Goal: Complete application form

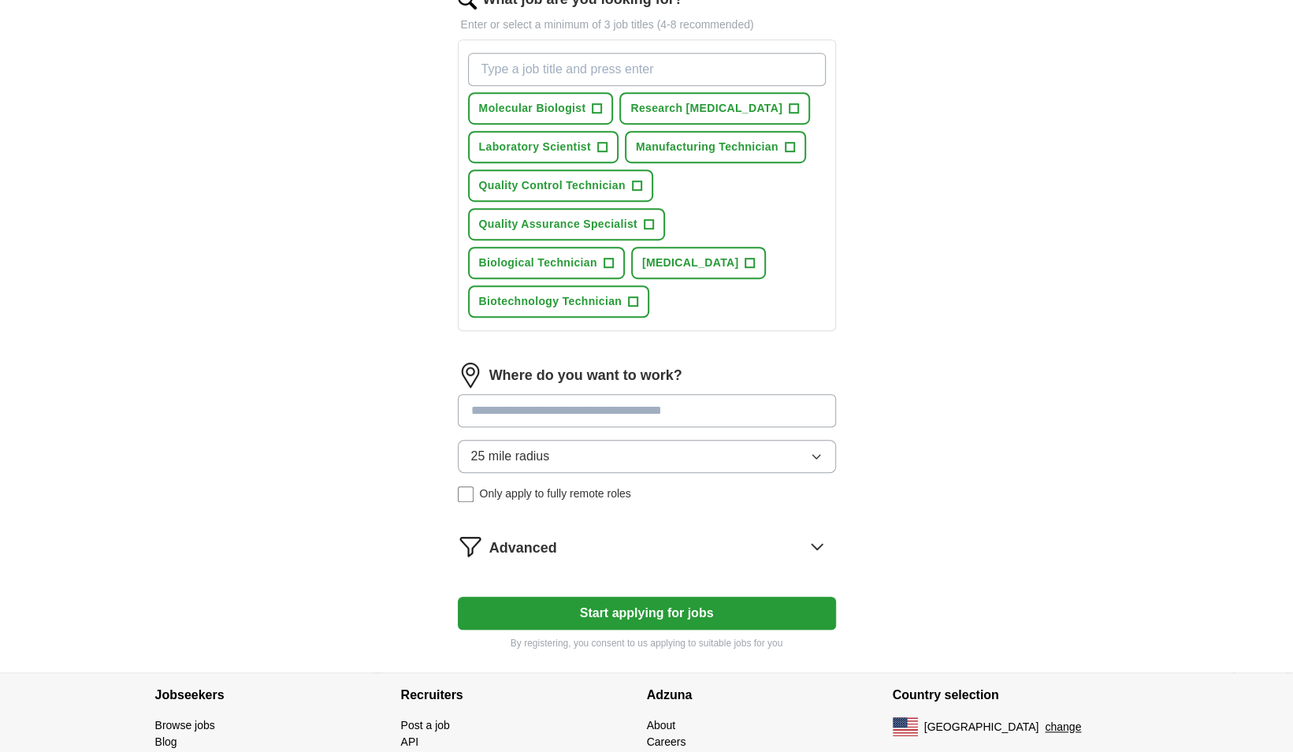
scroll to position [616, 0]
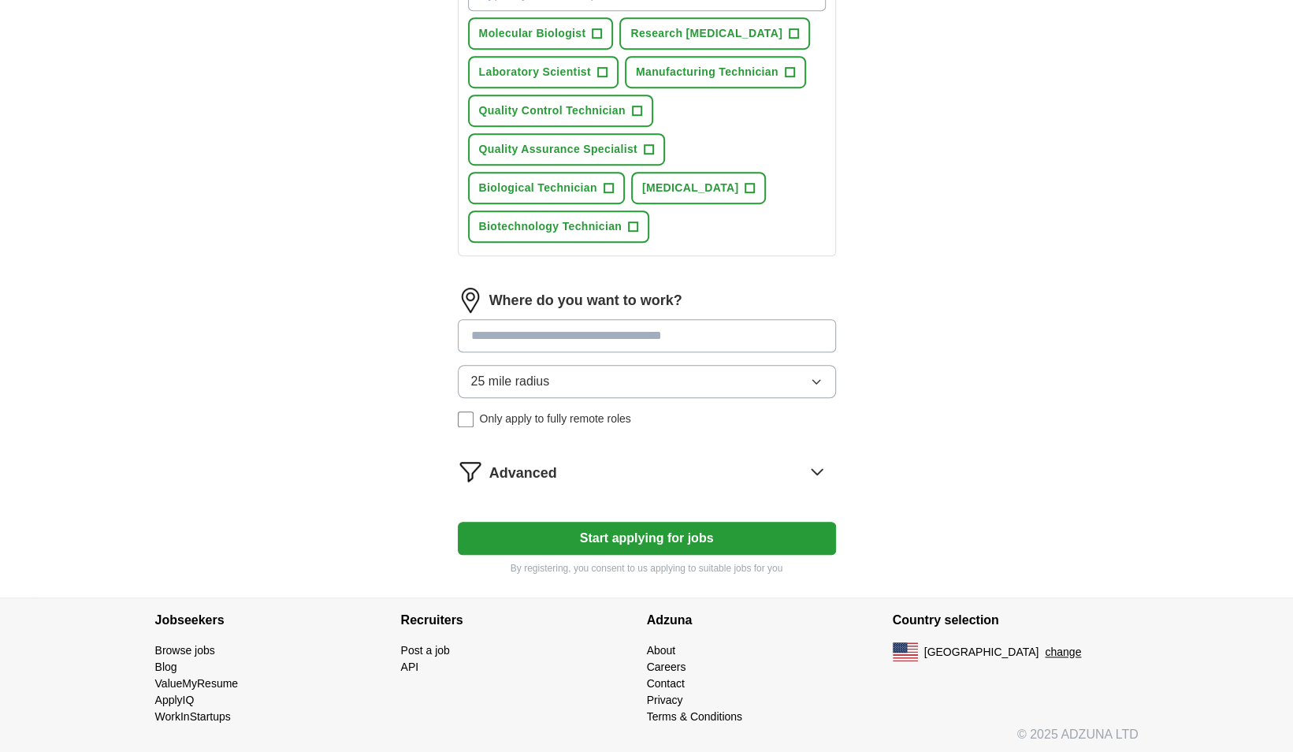
click at [609, 336] on input at bounding box center [647, 335] width 378 height 33
type input "*"
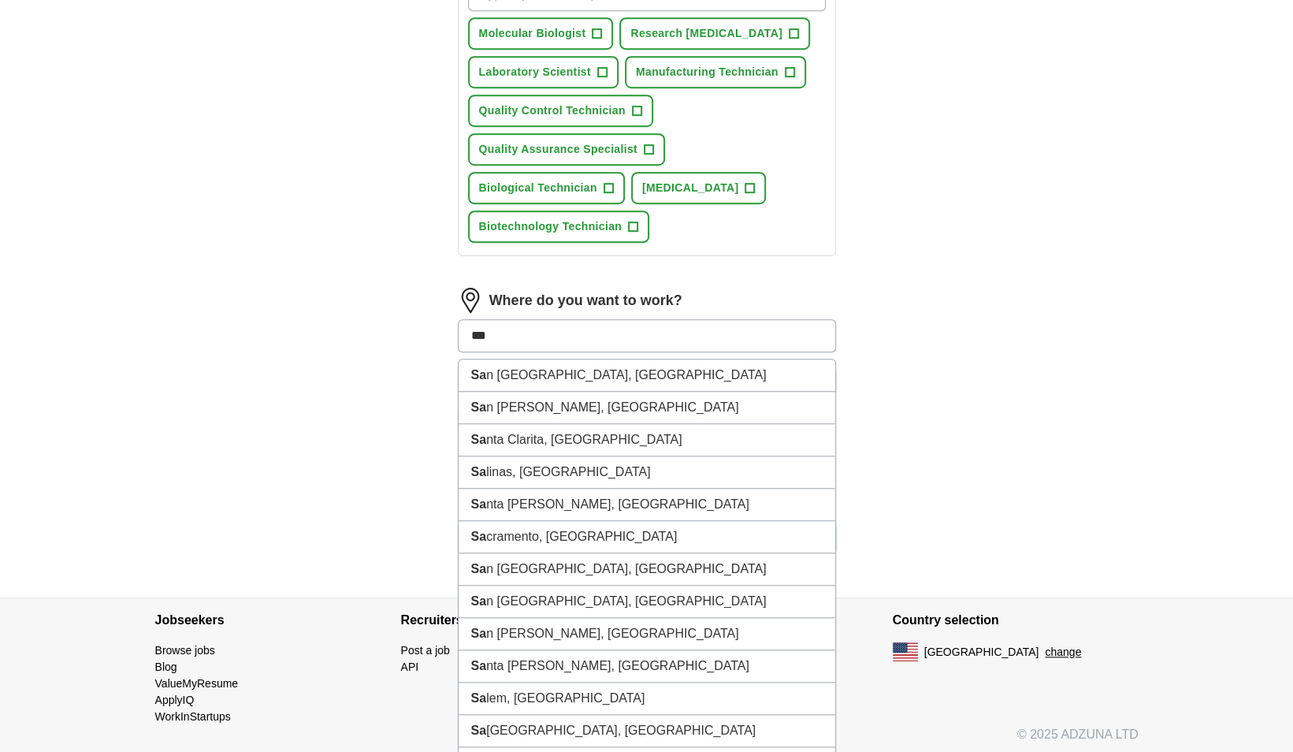
type input "***"
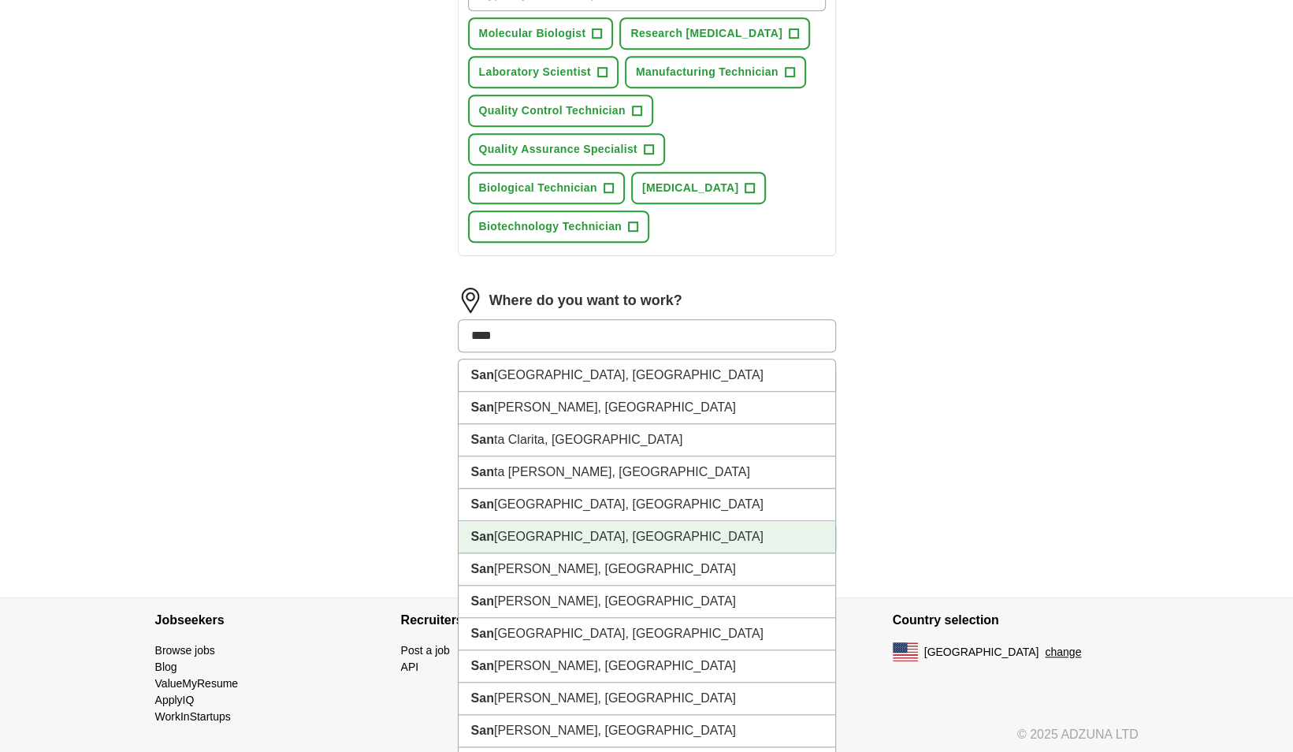
click at [484, 541] on li "[GEOGRAPHIC_DATA], [GEOGRAPHIC_DATA]" at bounding box center [647, 537] width 377 height 32
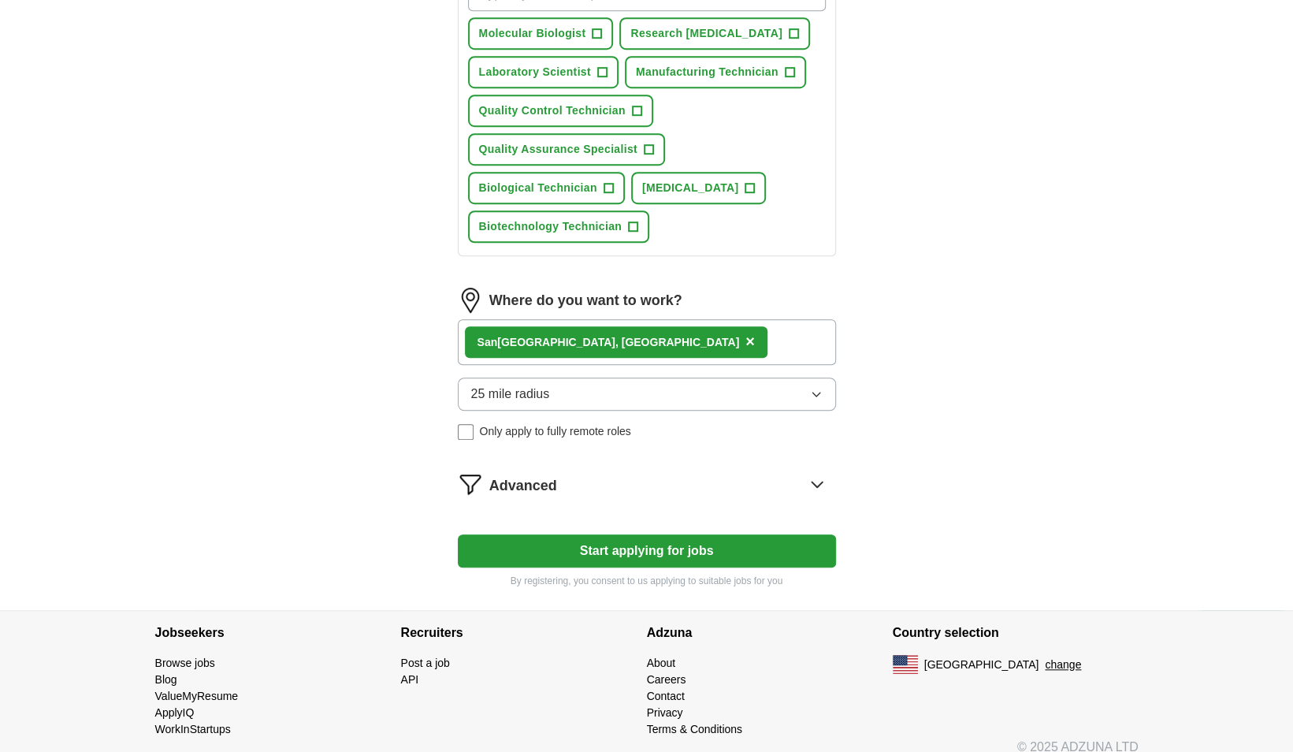
click at [628, 328] on div "[GEOGRAPHIC_DATA], [GEOGRAPHIC_DATA] ×" at bounding box center [647, 342] width 378 height 46
click at [612, 342] on div "[GEOGRAPHIC_DATA], [GEOGRAPHIC_DATA] ×" at bounding box center [647, 342] width 378 height 46
drag, startPoint x: 612, startPoint y: 342, endPoint x: 591, endPoint y: 389, distance: 51.9
click at [591, 389] on button "25 mile radius" at bounding box center [647, 394] width 378 height 33
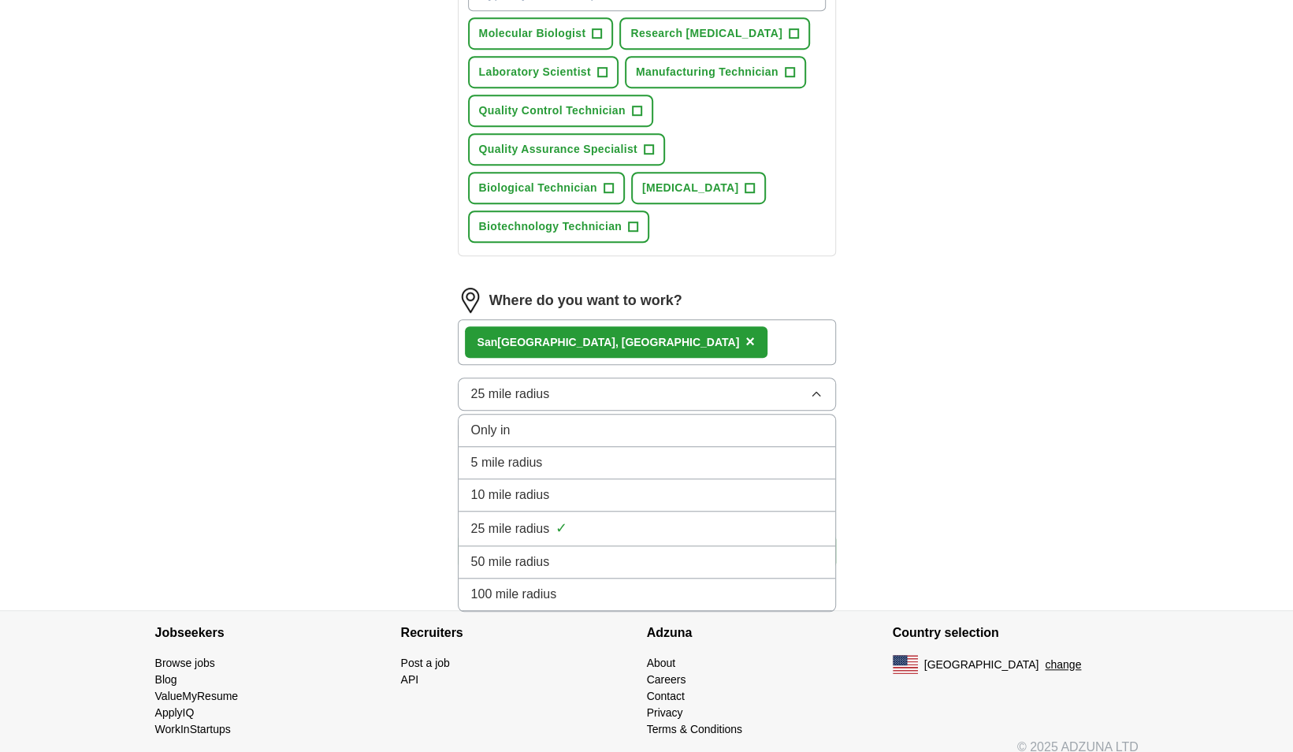
click at [591, 389] on button "25 mile radius" at bounding box center [647, 394] width 378 height 33
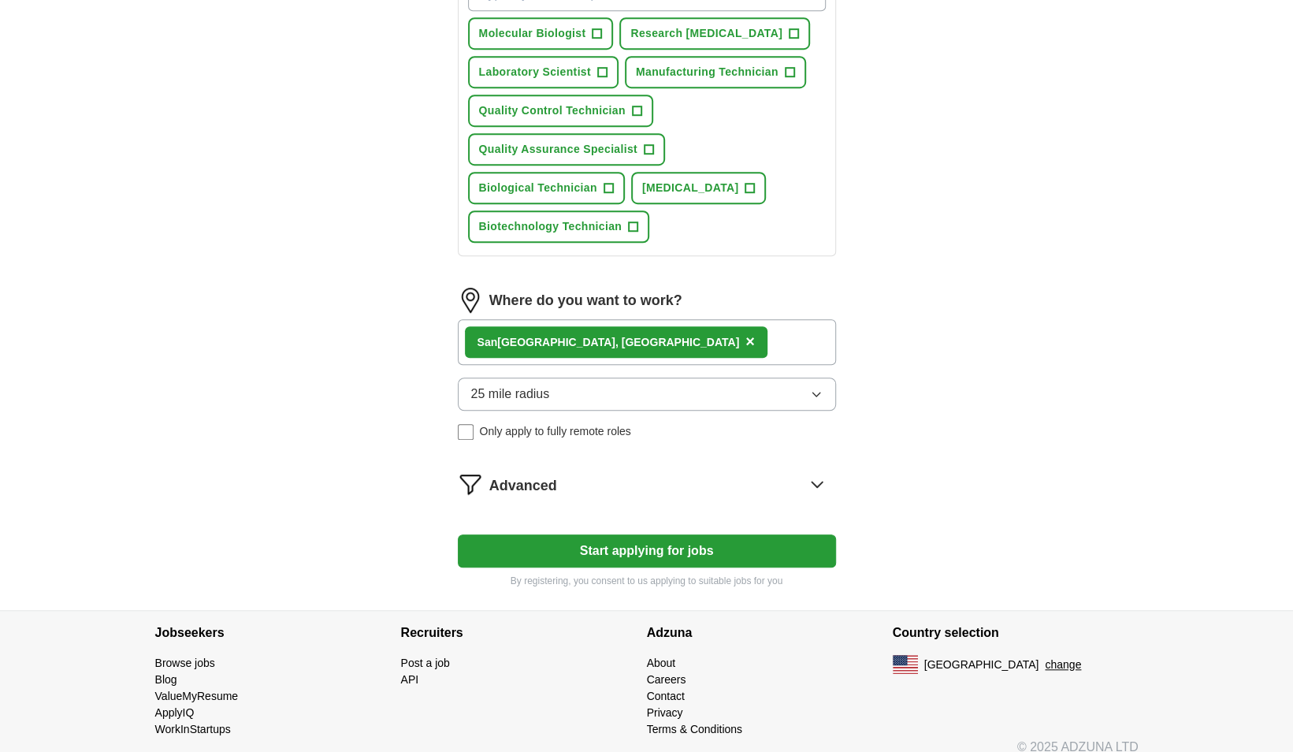
click at [682, 480] on div "Advanced" at bounding box center [662, 483] width 347 height 25
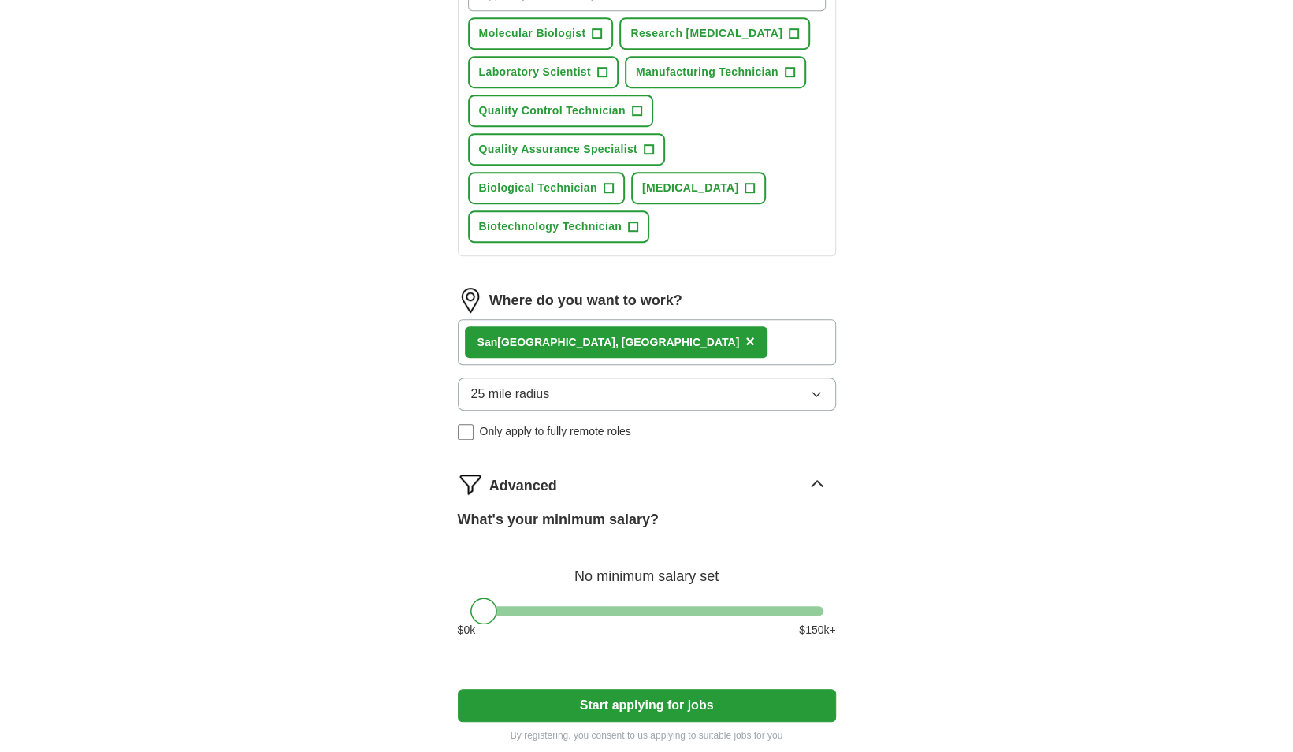
scroll to position [716, 0]
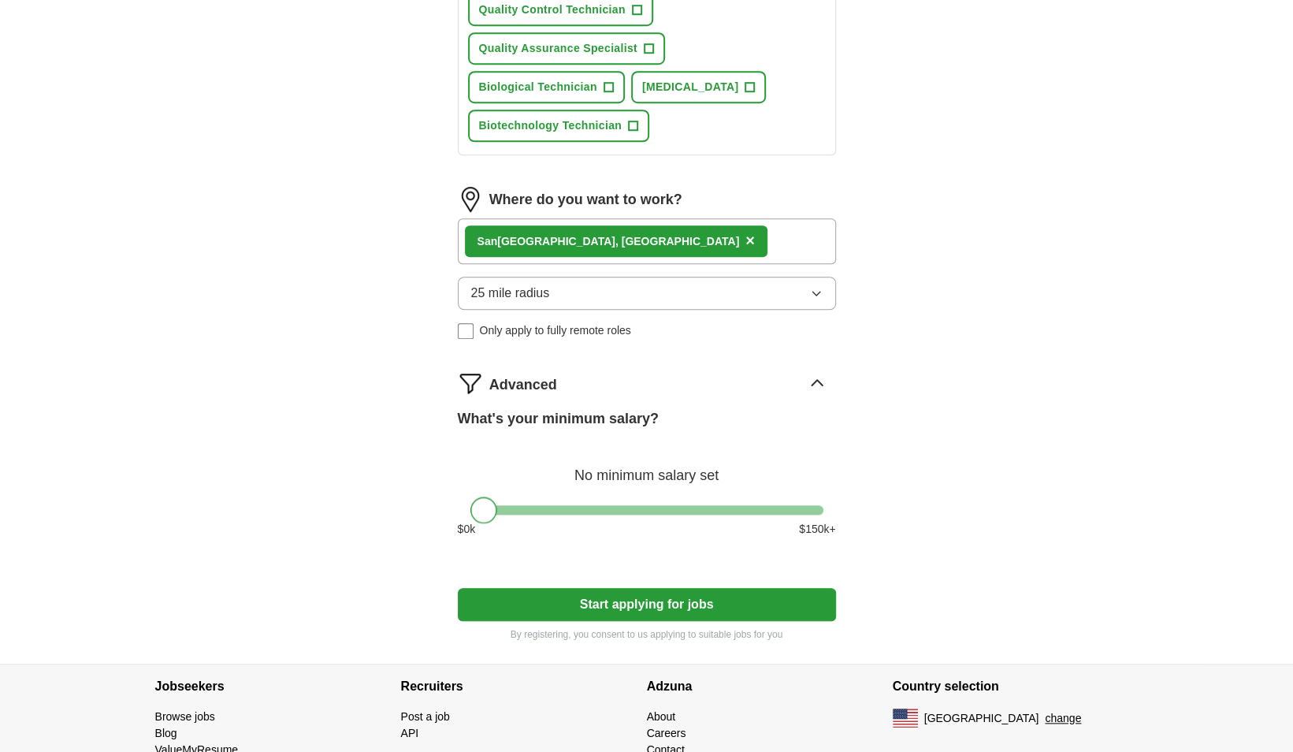
click at [491, 509] on div at bounding box center [484, 510] width 27 height 27
click at [572, 603] on button "Start applying for jobs" at bounding box center [647, 604] width 378 height 33
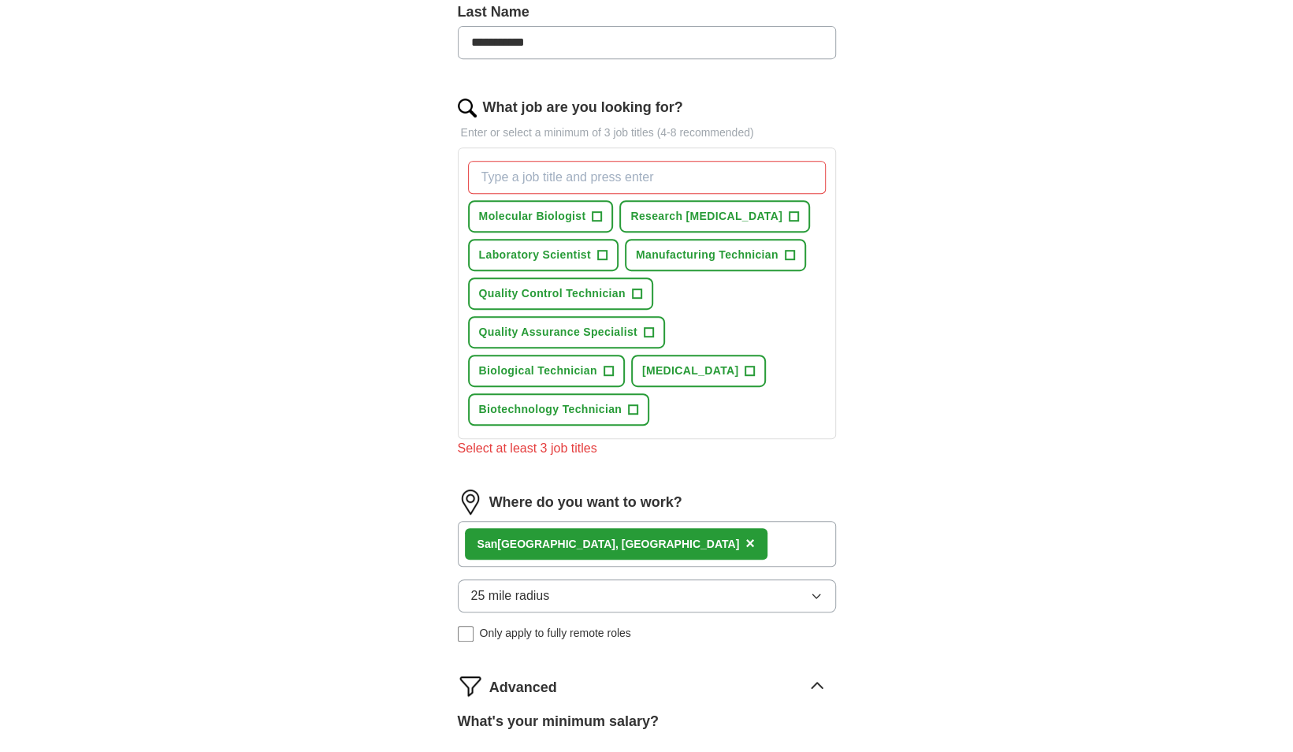
scroll to position [394, 0]
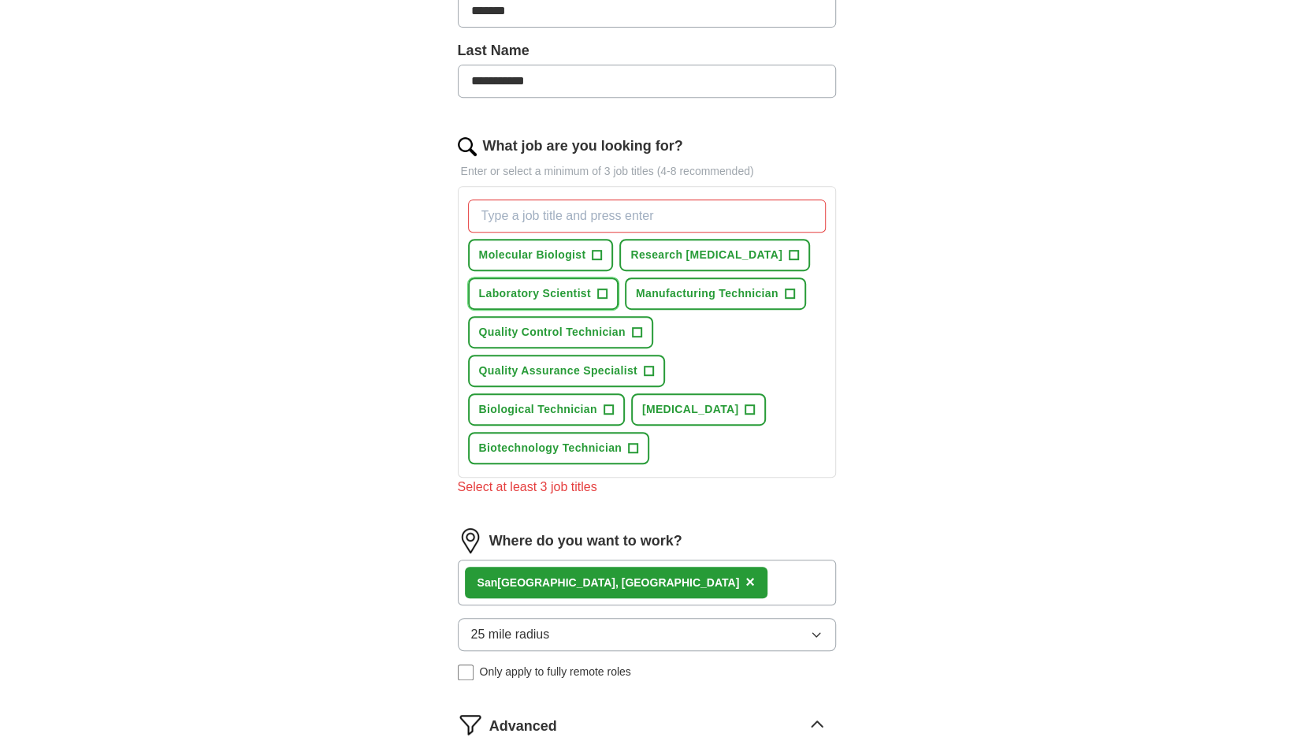
click at [602, 288] on span "+" at bounding box center [601, 294] width 9 height 13
click at [789, 251] on span "+" at bounding box center [793, 255] width 9 height 13
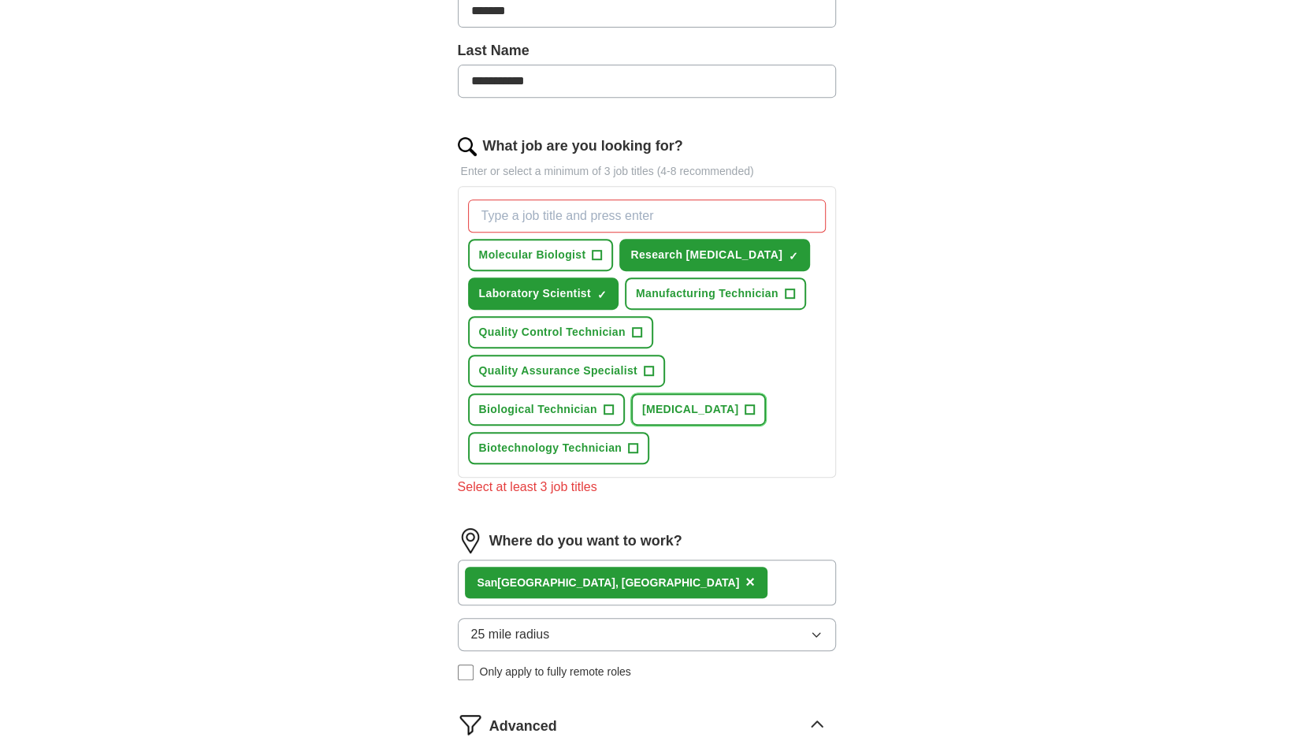
click at [755, 405] on span "+" at bounding box center [750, 410] width 9 height 13
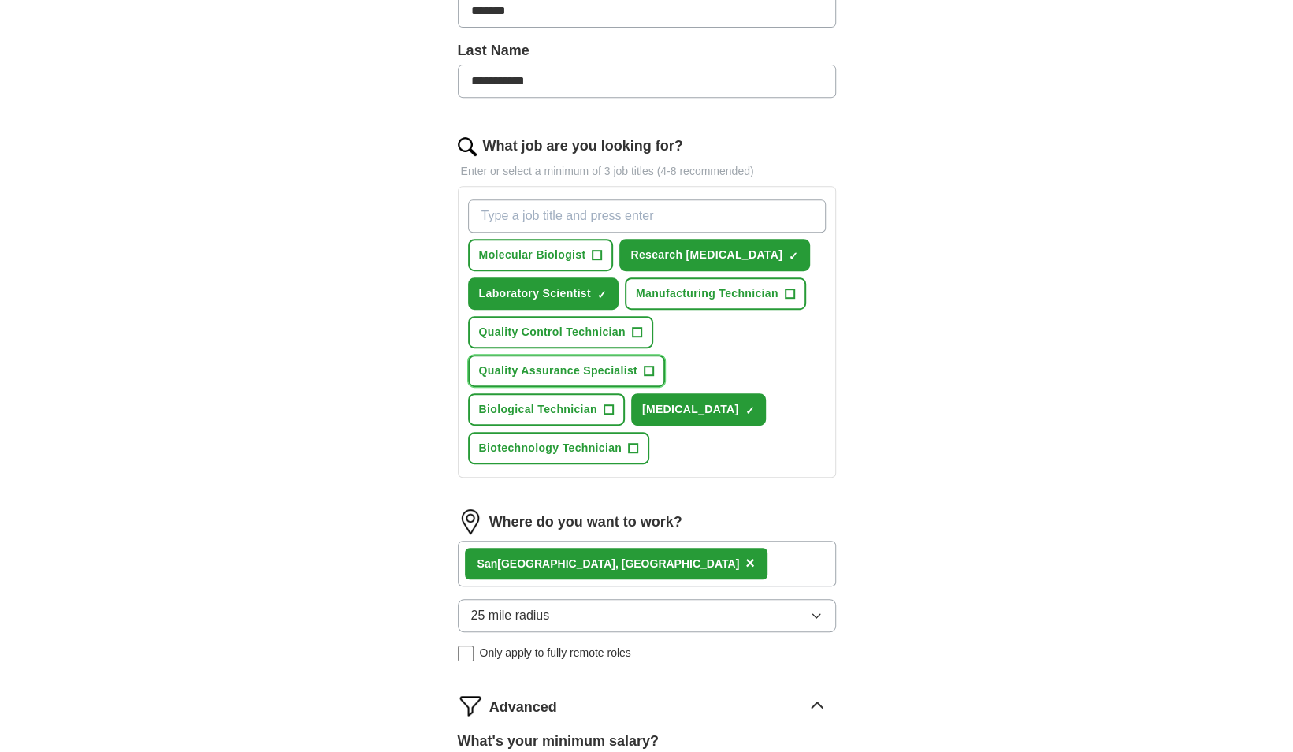
click at [642, 366] on button "Quality Assurance Specialist +" at bounding box center [566, 371] width 197 height 32
click at [642, 339] on button "Quality Control Technician +" at bounding box center [560, 332] width 185 height 32
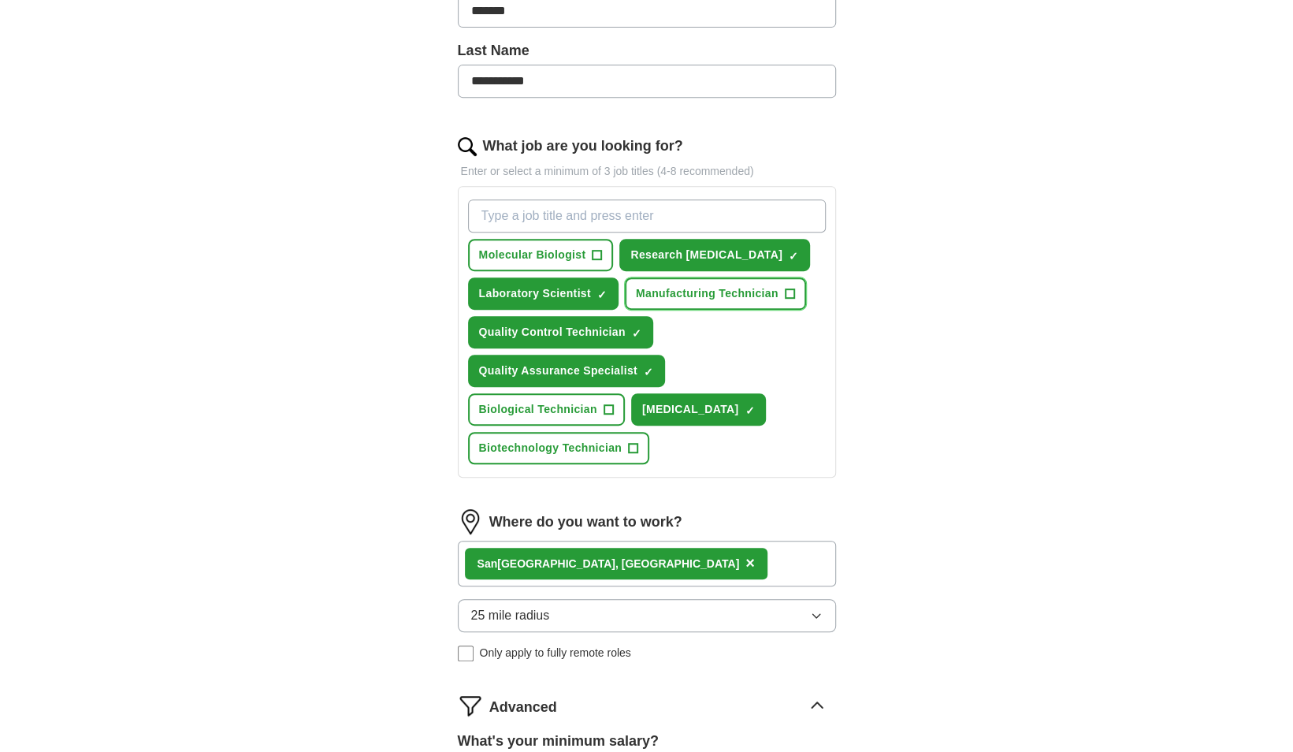
click at [698, 300] on button "Manufacturing Technician +" at bounding box center [715, 293] width 181 height 32
click at [594, 252] on span "+" at bounding box center [597, 255] width 9 height 13
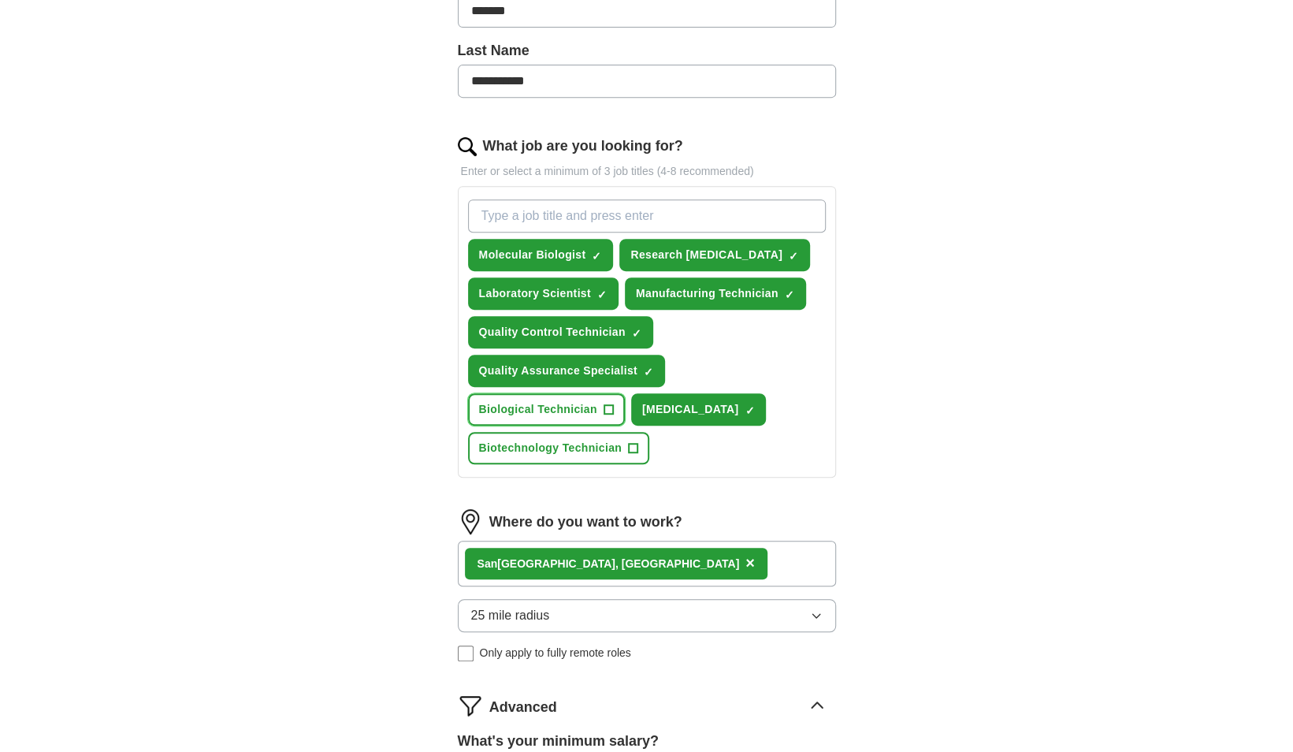
click at [550, 397] on button "Biological Technician +" at bounding box center [546, 409] width 157 height 32
click at [558, 440] on span "Biotechnology Technician" at bounding box center [550, 448] width 143 height 17
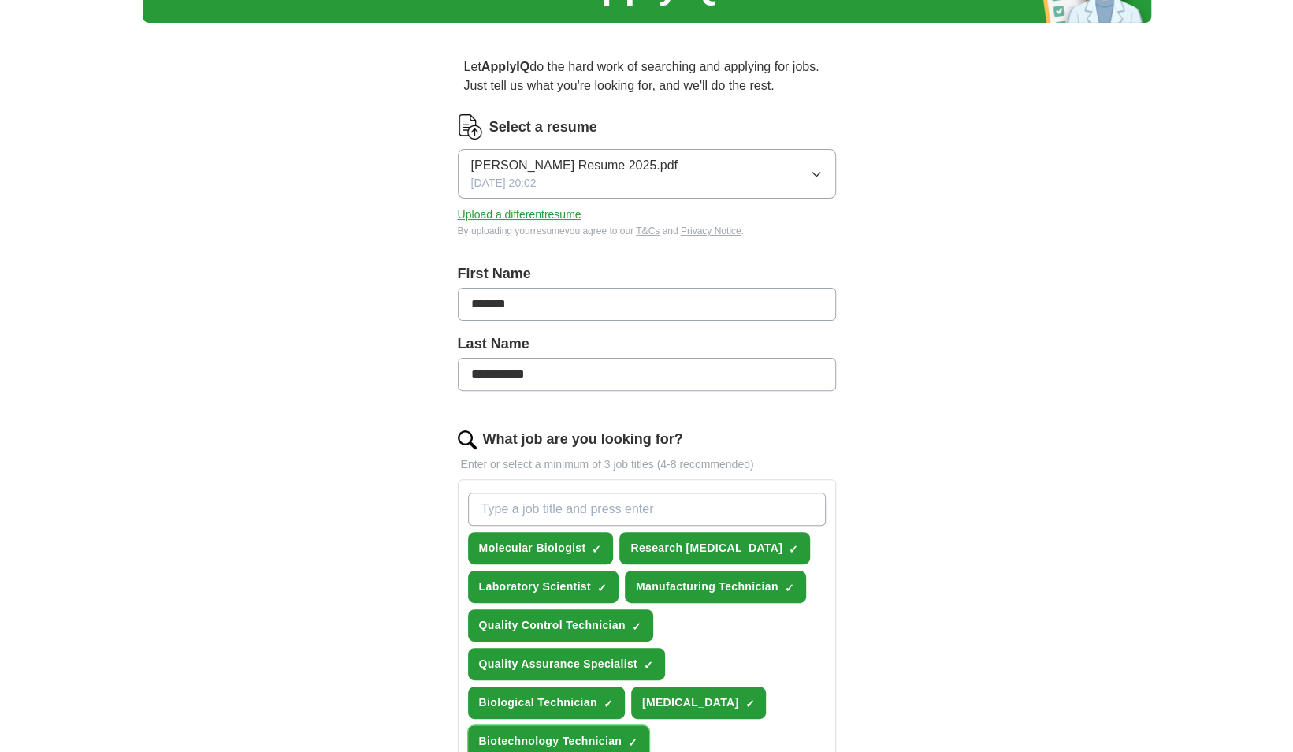
scroll to position [87, 0]
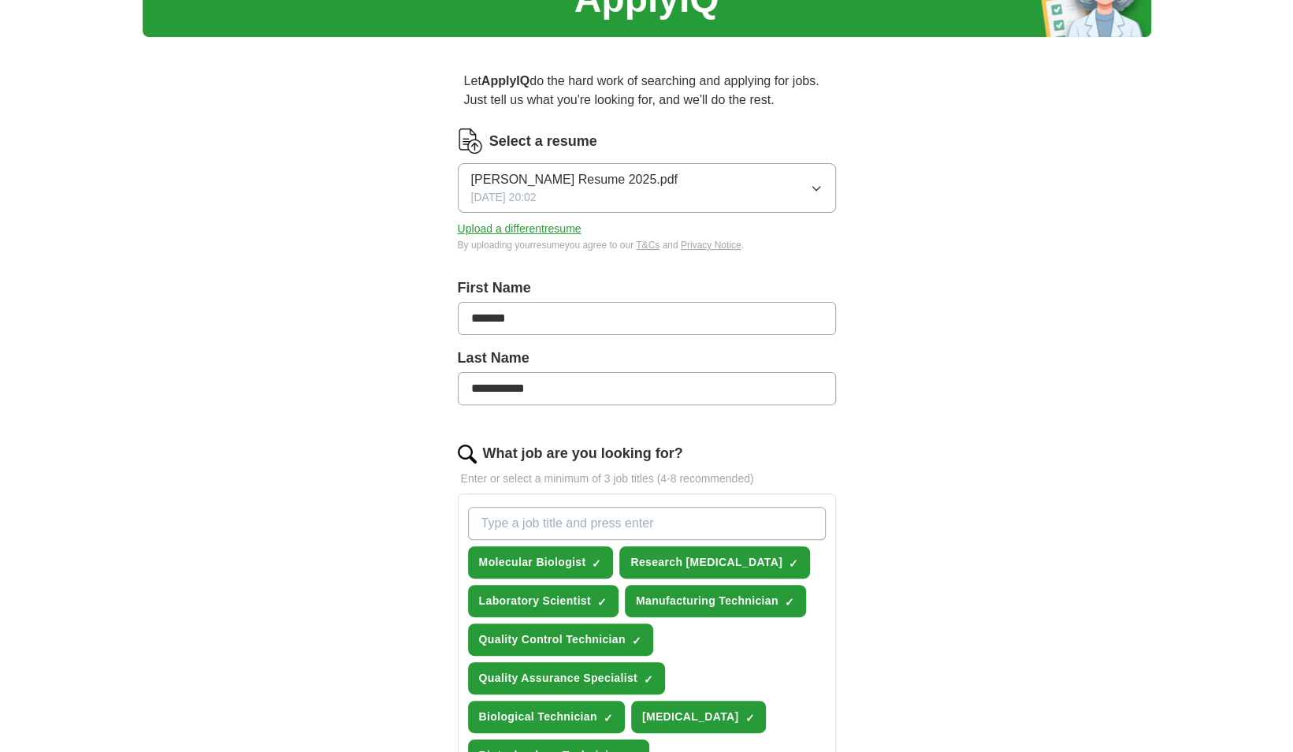
click at [554, 517] on input "What job are you looking for?" at bounding box center [647, 523] width 358 height 33
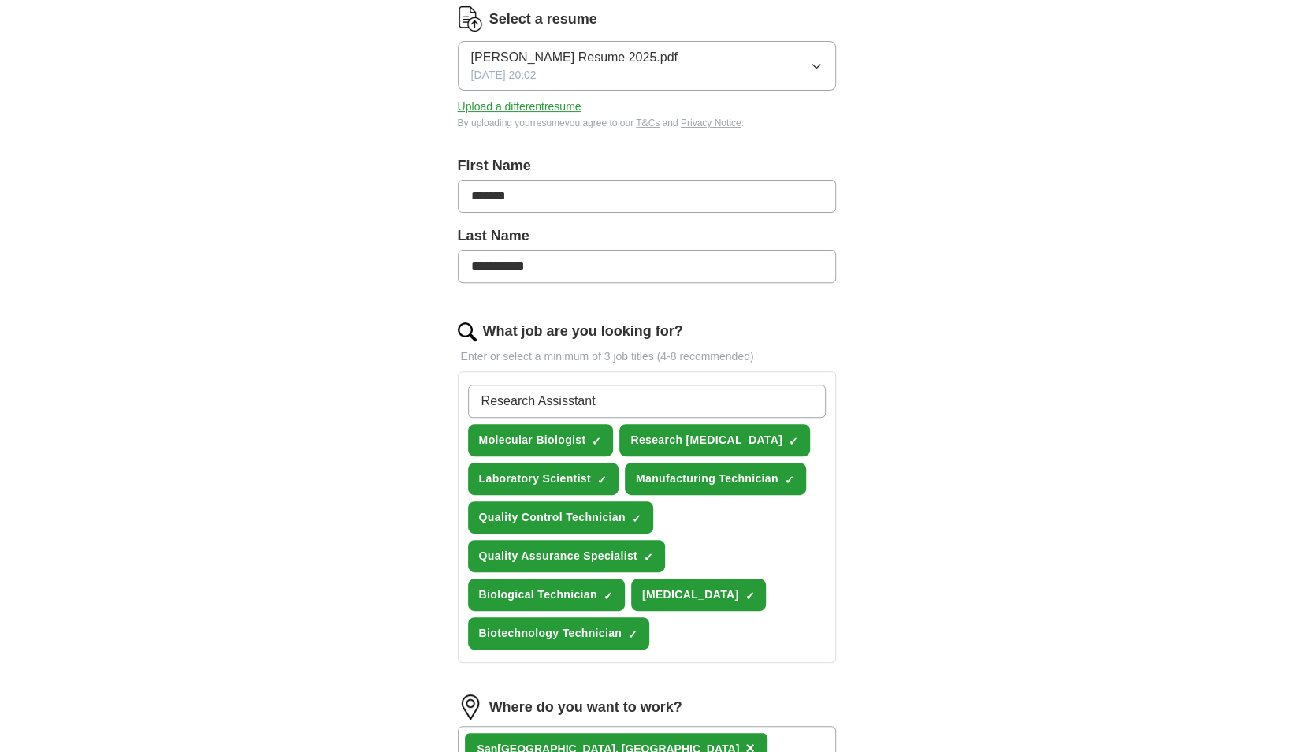
scroll to position [210, 0]
type input "Research Assistant"
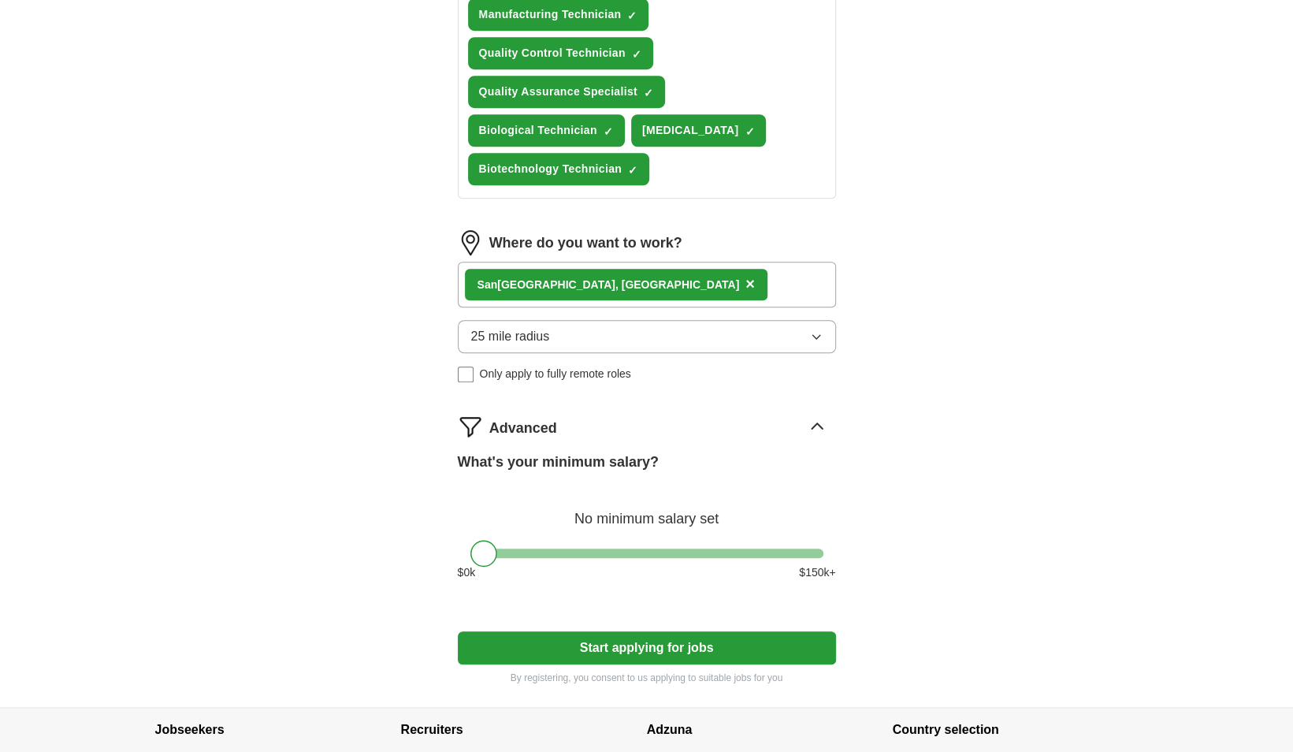
scroll to position [713, 0]
click at [649, 273] on div "[GEOGRAPHIC_DATA], [GEOGRAPHIC_DATA] ×" at bounding box center [647, 284] width 378 height 46
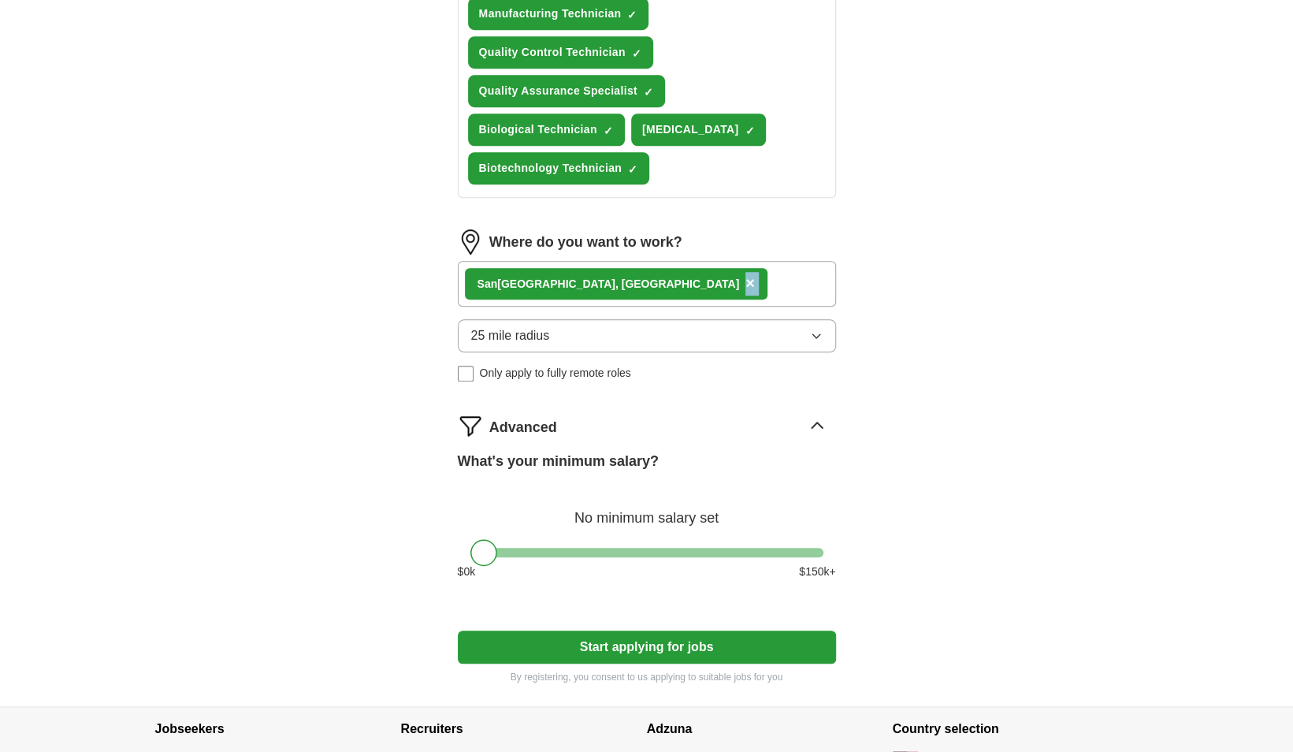
drag, startPoint x: 649, startPoint y: 273, endPoint x: 630, endPoint y: 279, distance: 19.7
click at [630, 279] on div "[GEOGRAPHIC_DATA], [GEOGRAPHIC_DATA] ×" at bounding box center [647, 284] width 378 height 46
click at [535, 285] on div "[GEOGRAPHIC_DATA], [GEOGRAPHIC_DATA]" at bounding box center [609, 284] width 262 height 17
click at [542, 285] on div "[GEOGRAPHIC_DATA], [GEOGRAPHIC_DATA]" at bounding box center [609, 284] width 262 height 17
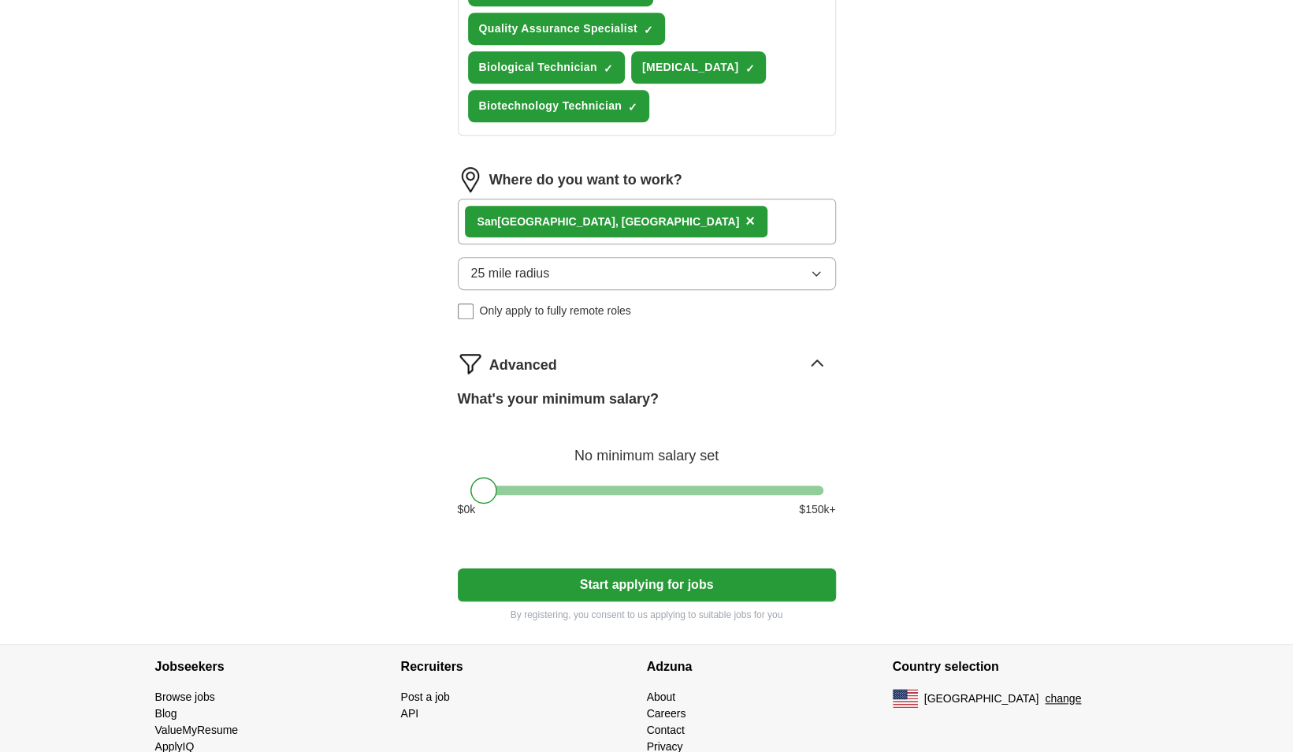
click at [525, 577] on button "Start applying for jobs" at bounding box center [647, 584] width 378 height 33
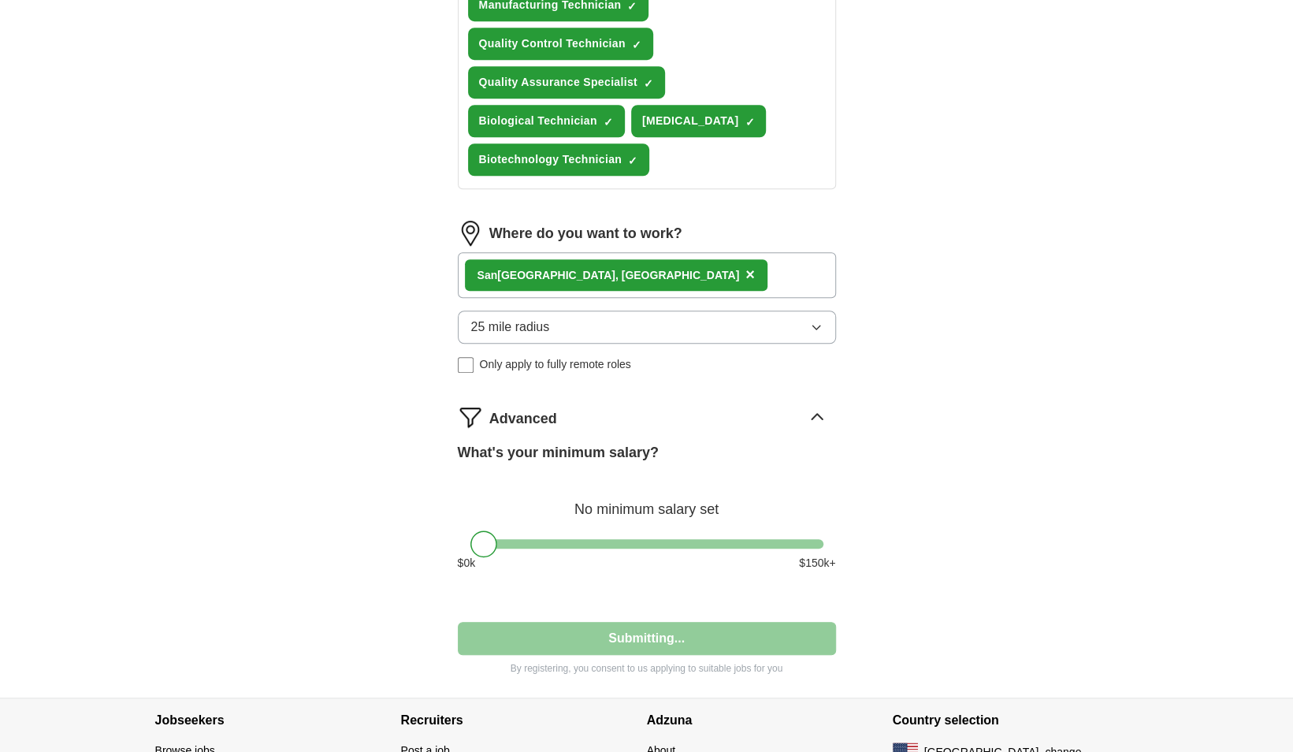
select select "**"
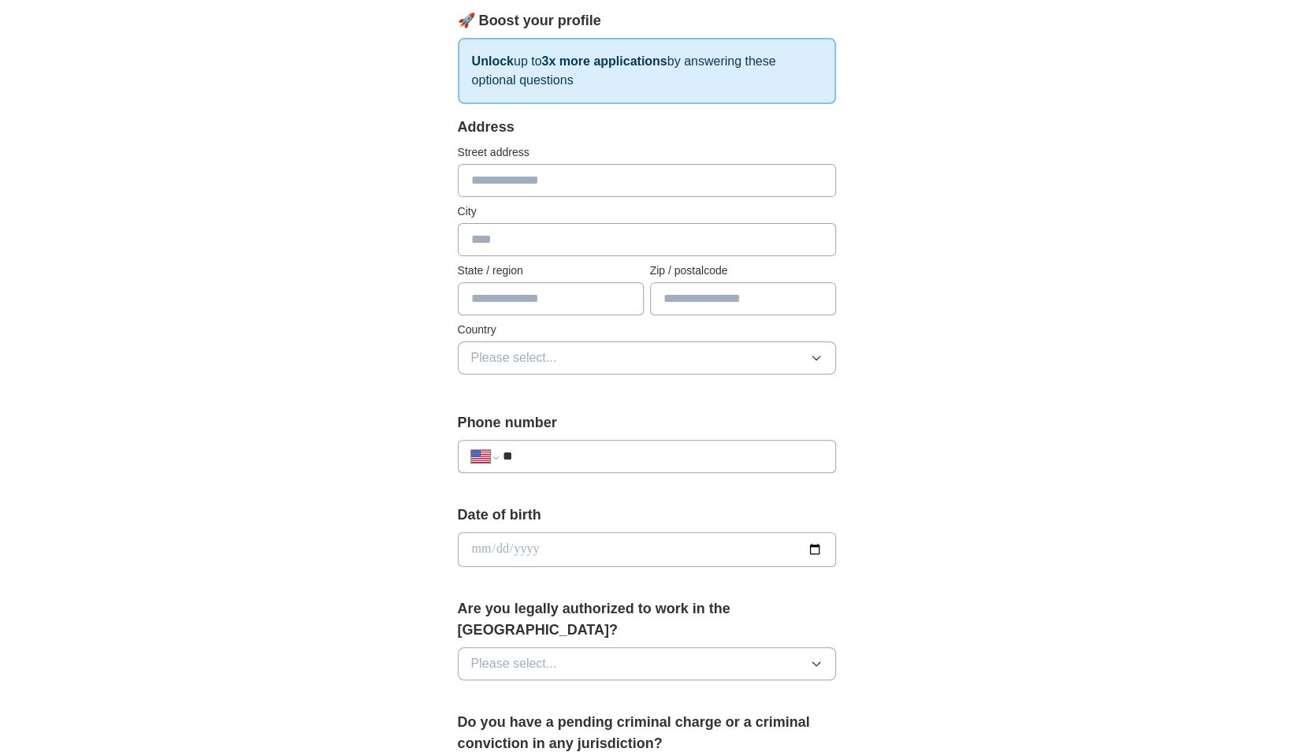
scroll to position [0, 0]
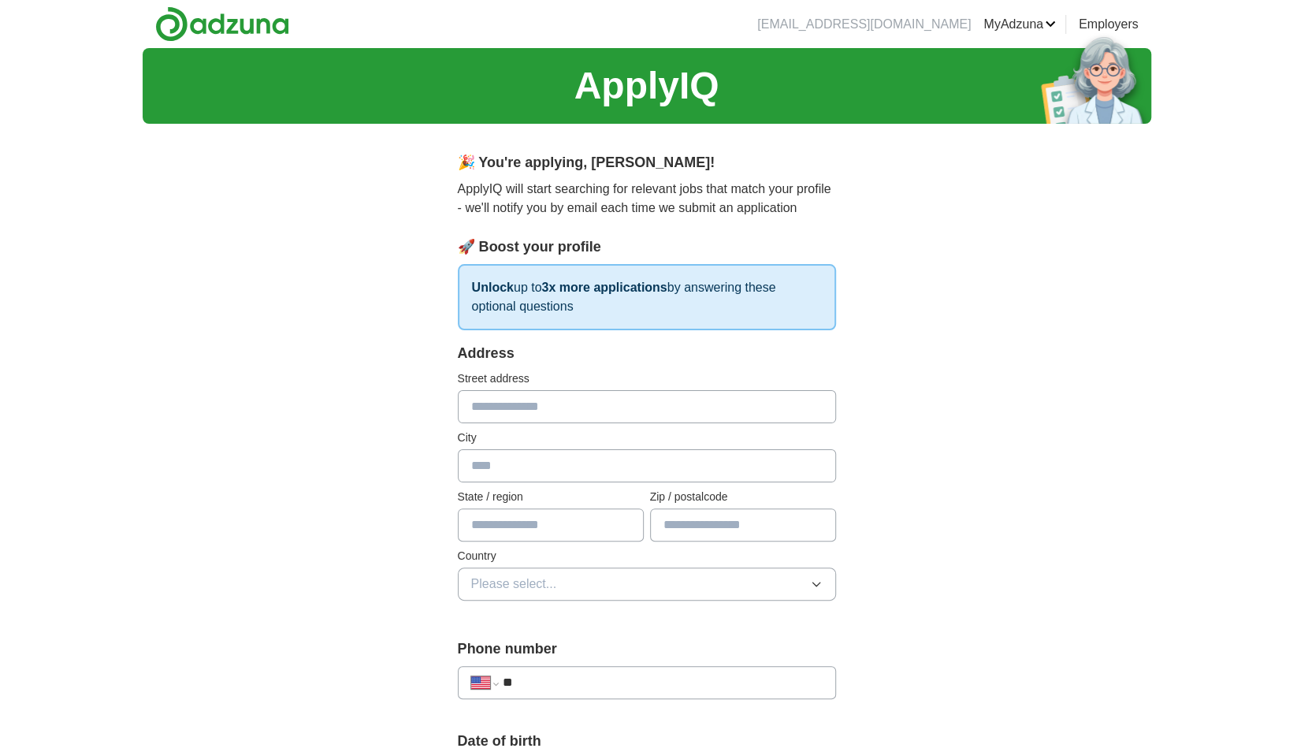
click at [600, 404] on input "text" at bounding box center [647, 406] width 378 height 33
type input "**********"
type input "********"
type input "**********"
type input "*****"
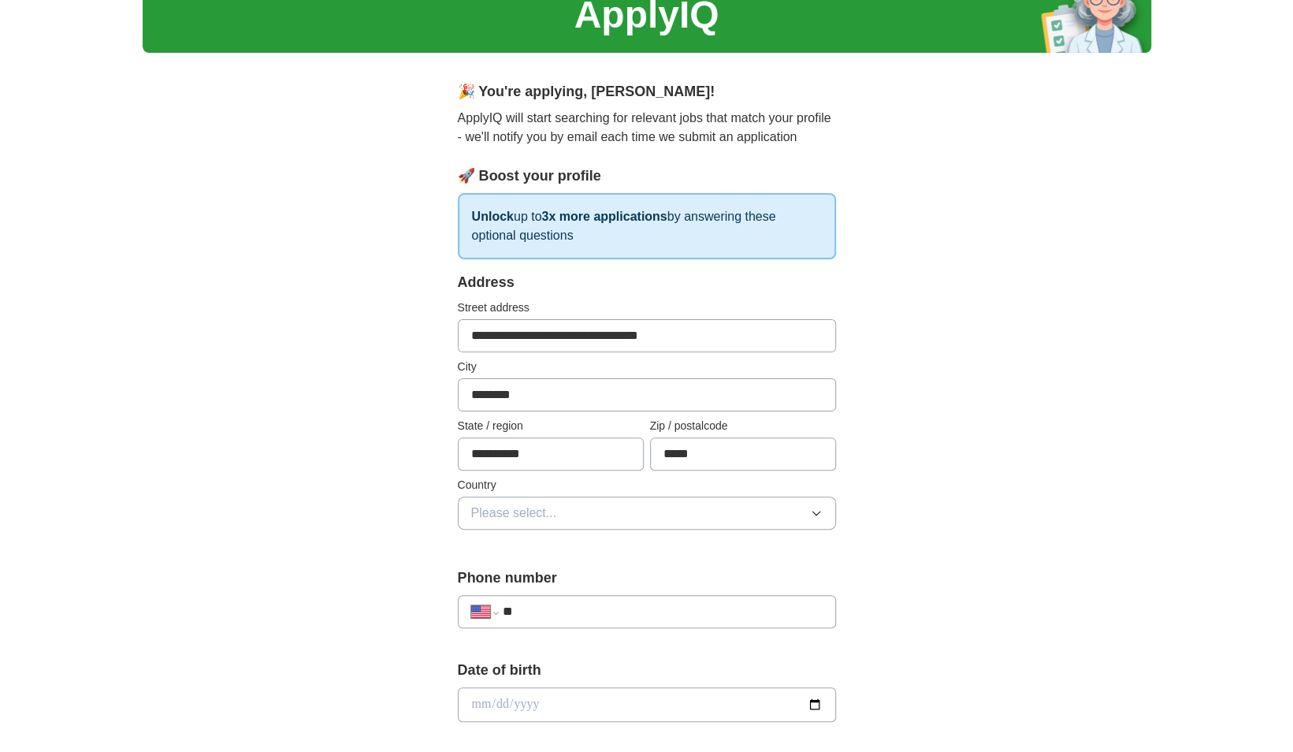
scroll to position [72, 0]
click at [597, 506] on button "Please select..." at bounding box center [647, 512] width 378 height 33
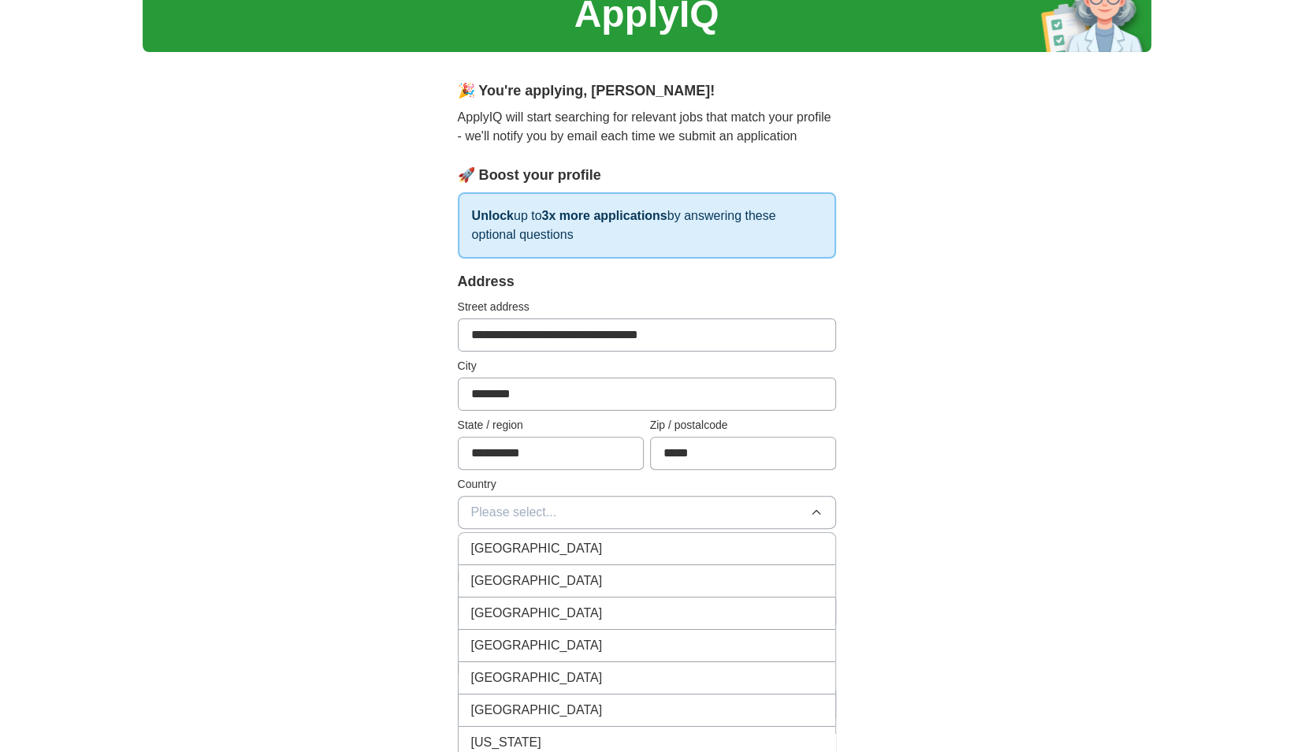
click at [551, 565] on li "[GEOGRAPHIC_DATA]" at bounding box center [647, 581] width 377 height 32
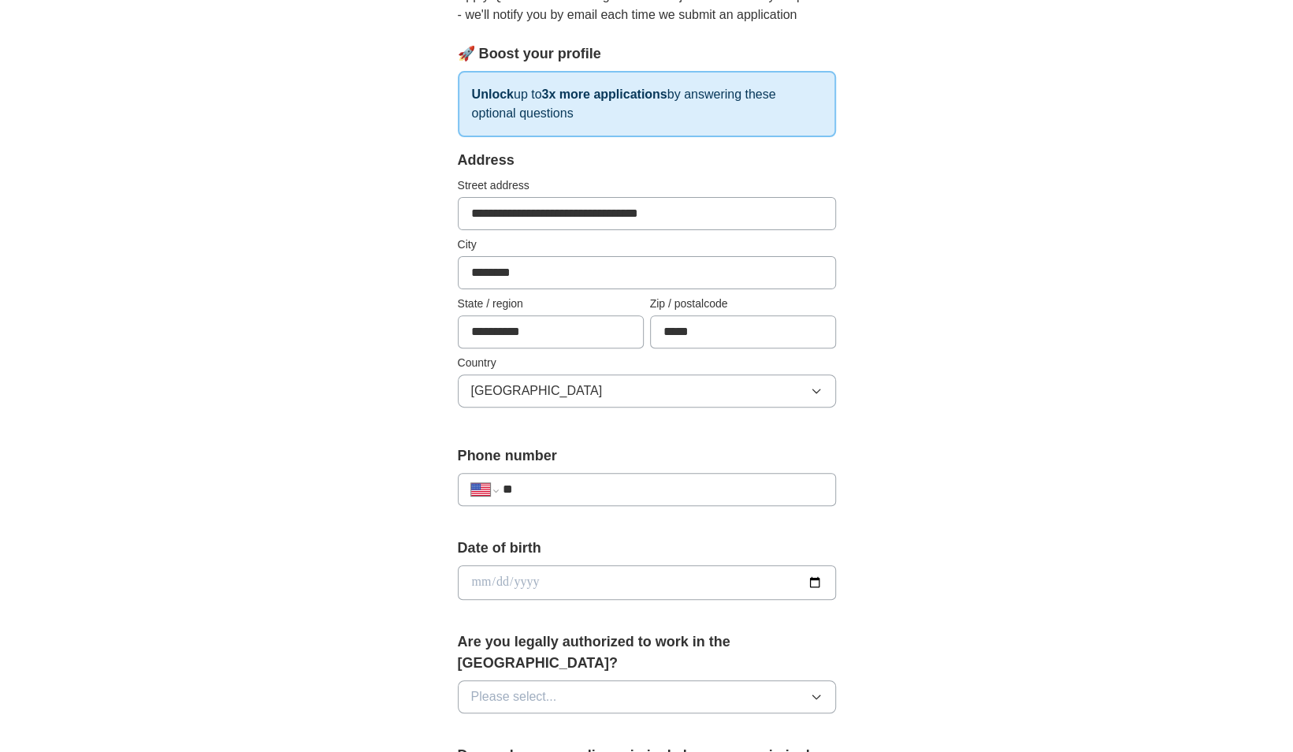
scroll to position [194, 0]
click at [566, 497] on div "**********" at bounding box center [647, 488] width 378 height 33
click at [568, 491] on input "**" at bounding box center [662, 488] width 320 height 19
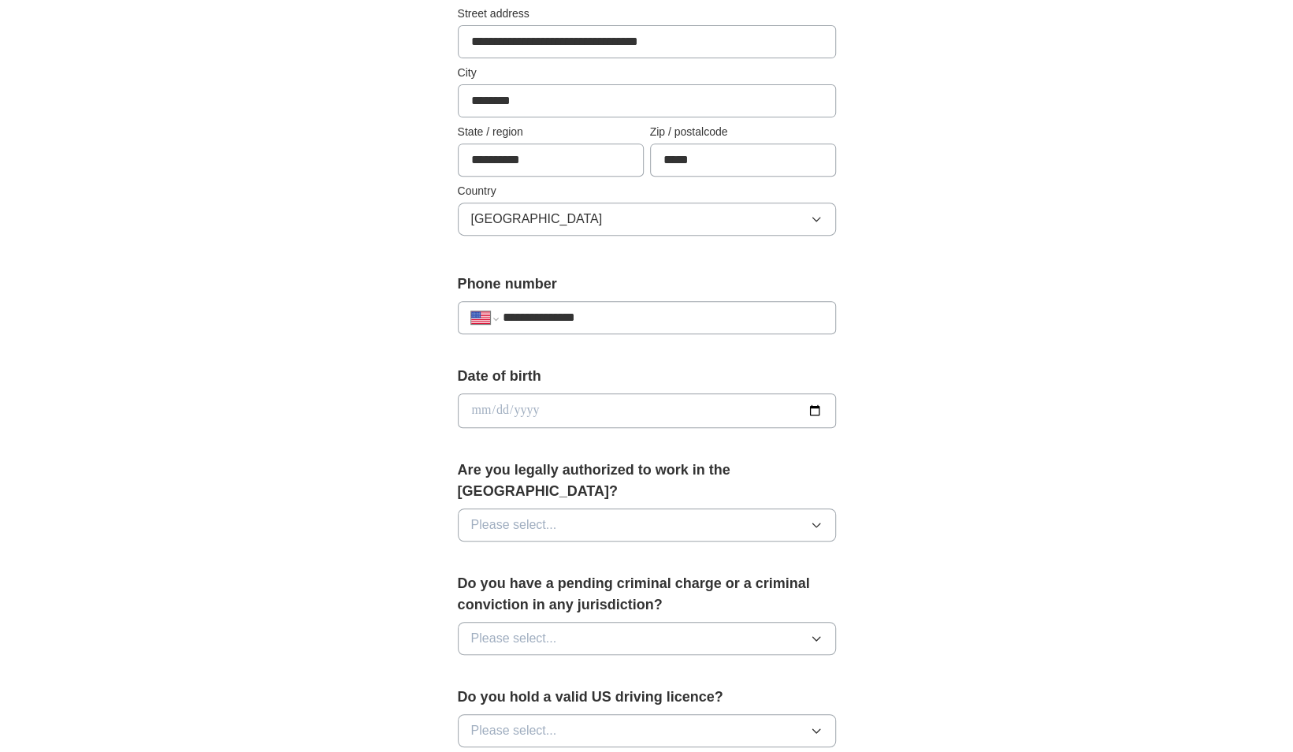
scroll to position [366, 0]
type input "**********"
click at [816, 405] on input "date" at bounding box center [647, 410] width 378 height 35
type input "**********"
click at [648, 511] on button "Please select..." at bounding box center [647, 524] width 378 height 33
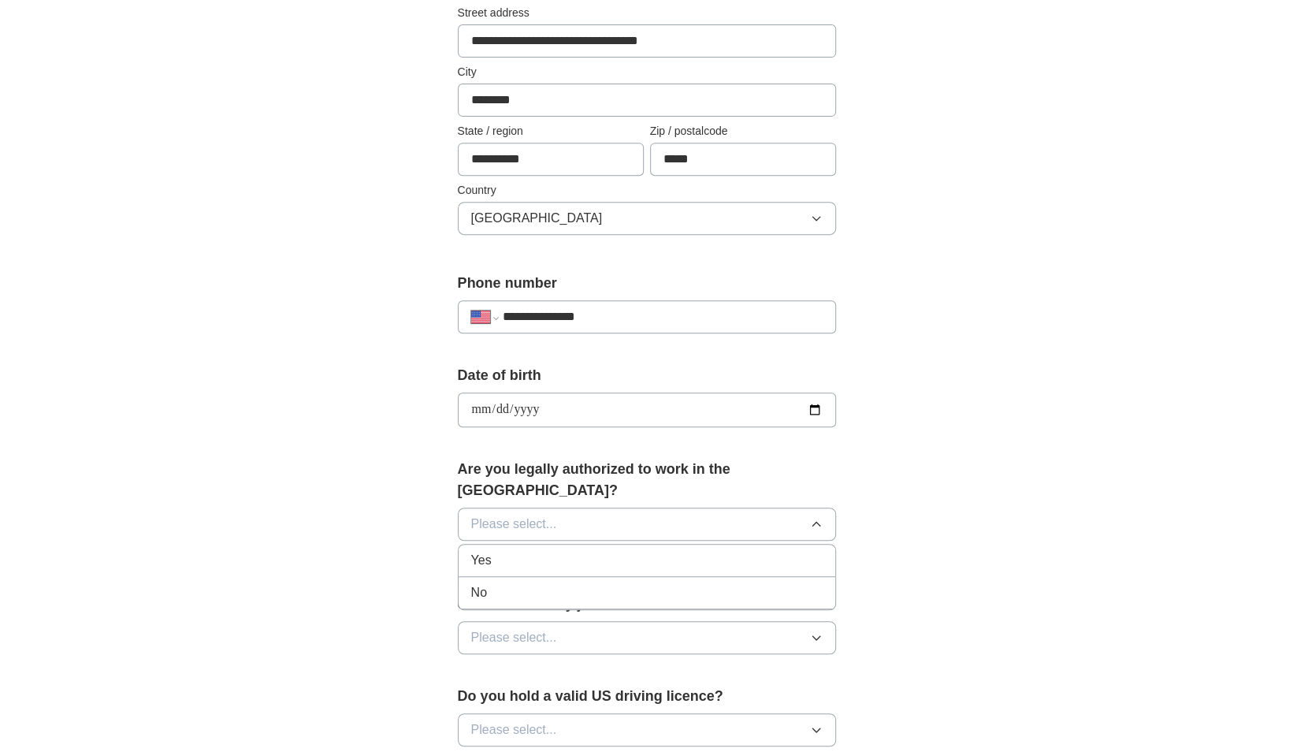
click at [623, 551] on div "Yes" at bounding box center [647, 560] width 352 height 19
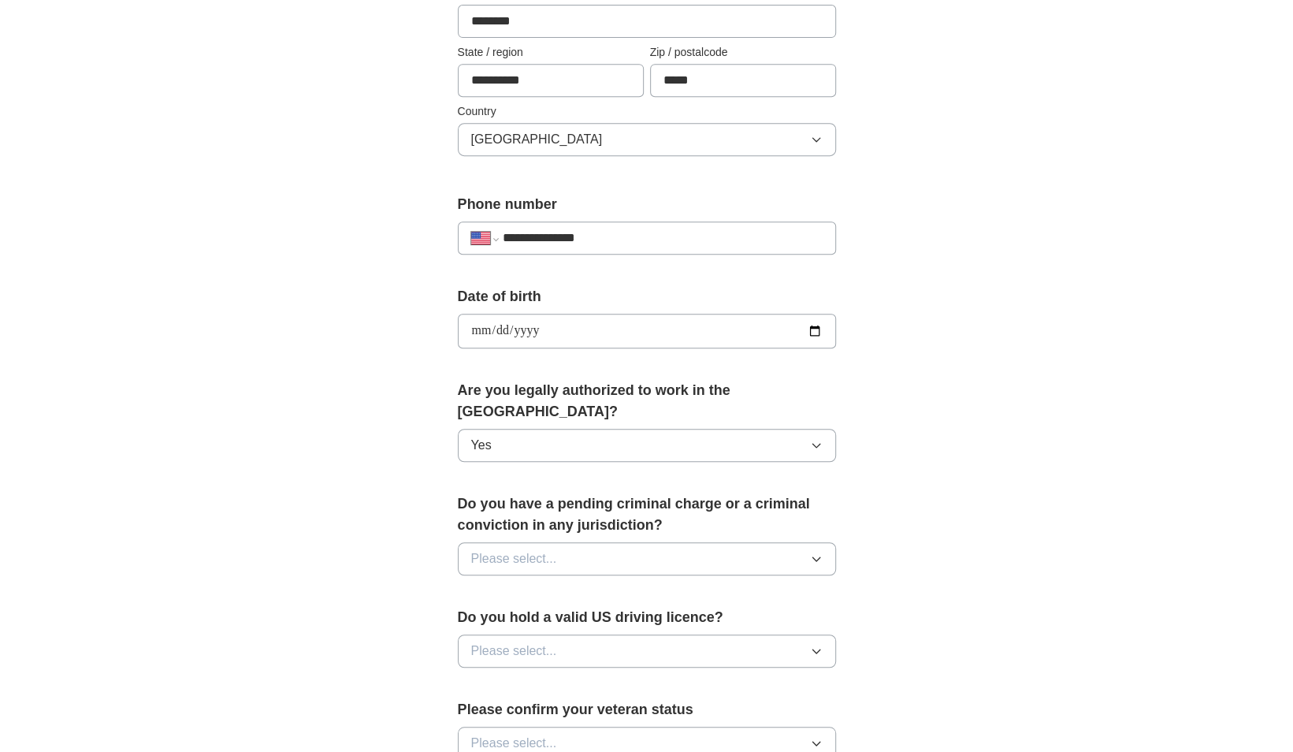
scroll to position [445, 0]
click at [613, 541] on button "Please select..." at bounding box center [647, 557] width 378 height 33
click at [575, 617] on div "No" at bounding box center [647, 626] width 352 height 19
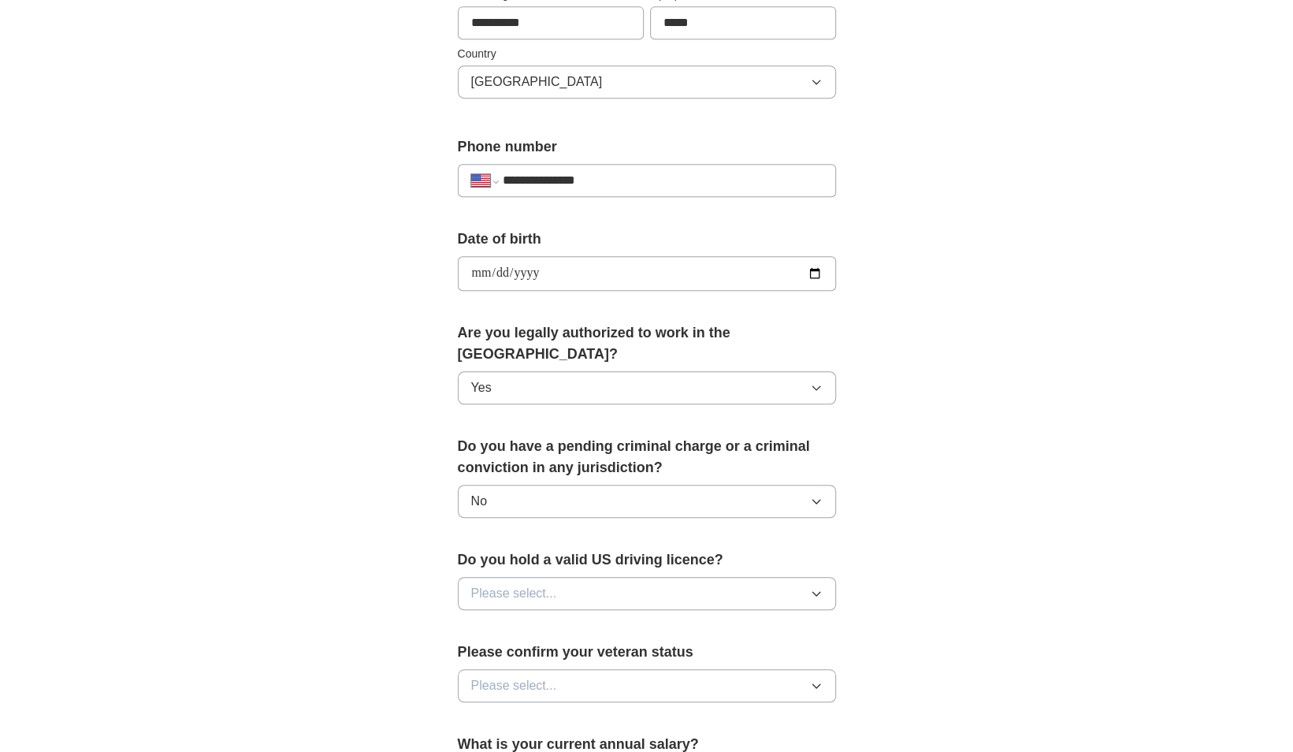
click at [588, 577] on button "Please select..." at bounding box center [647, 593] width 378 height 33
click at [562, 620] on div "Yes" at bounding box center [647, 629] width 352 height 19
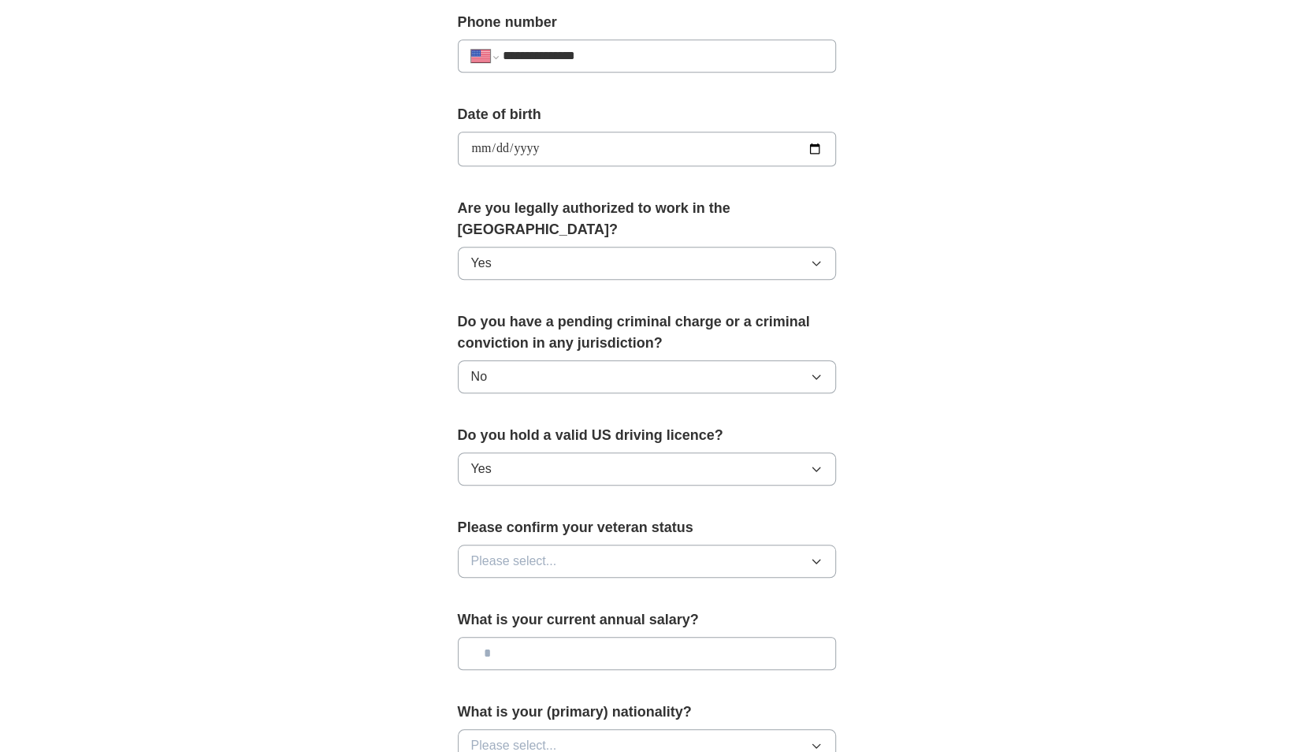
scroll to position [631, 0]
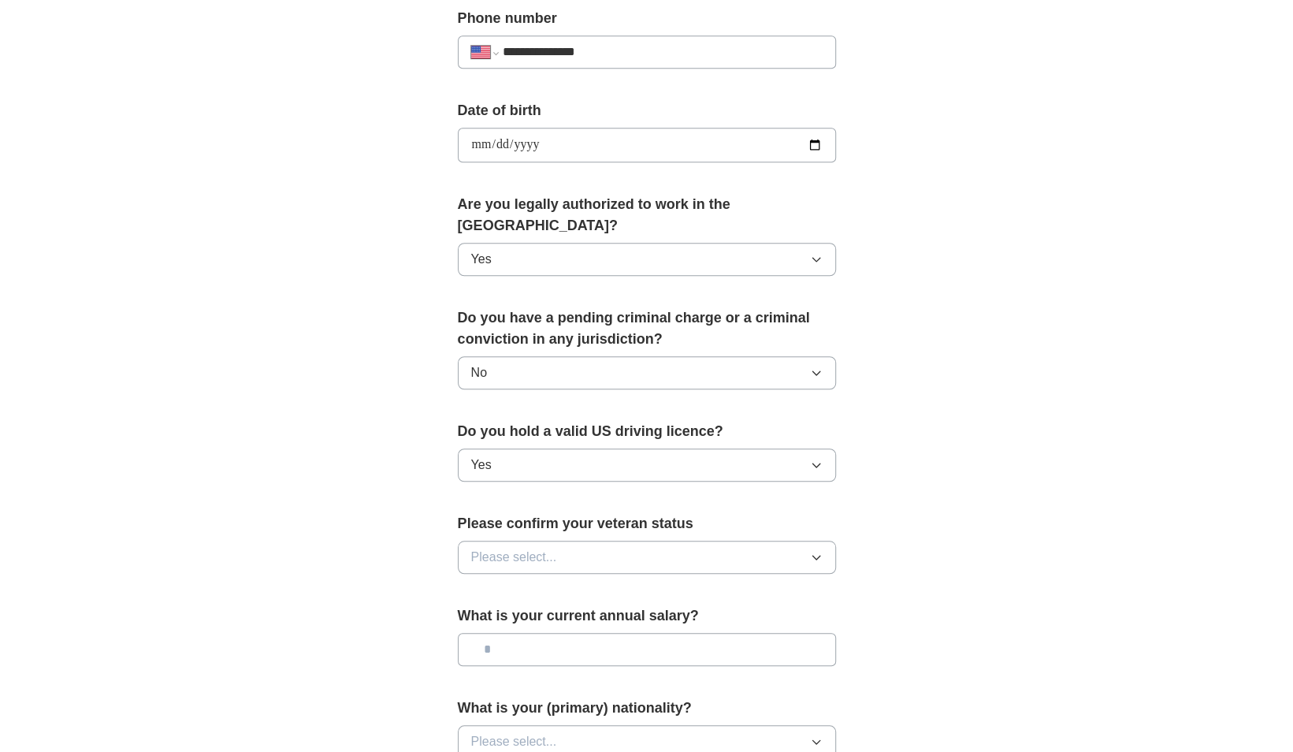
click at [583, 541] on button "Please select..." at bounding box center [647, 557] width 378 height 33
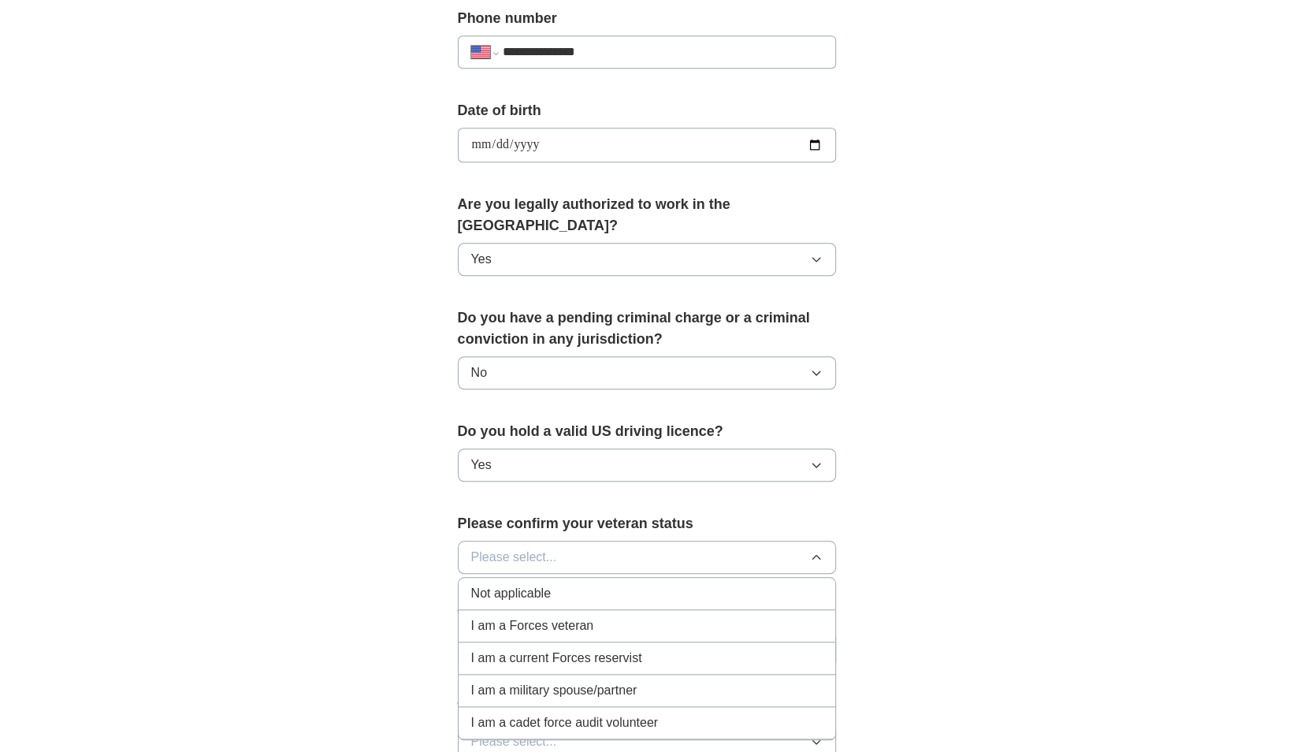
click at [545, 584] on span "Not applicable" at bounding box center [511, 593] width 80 height 19
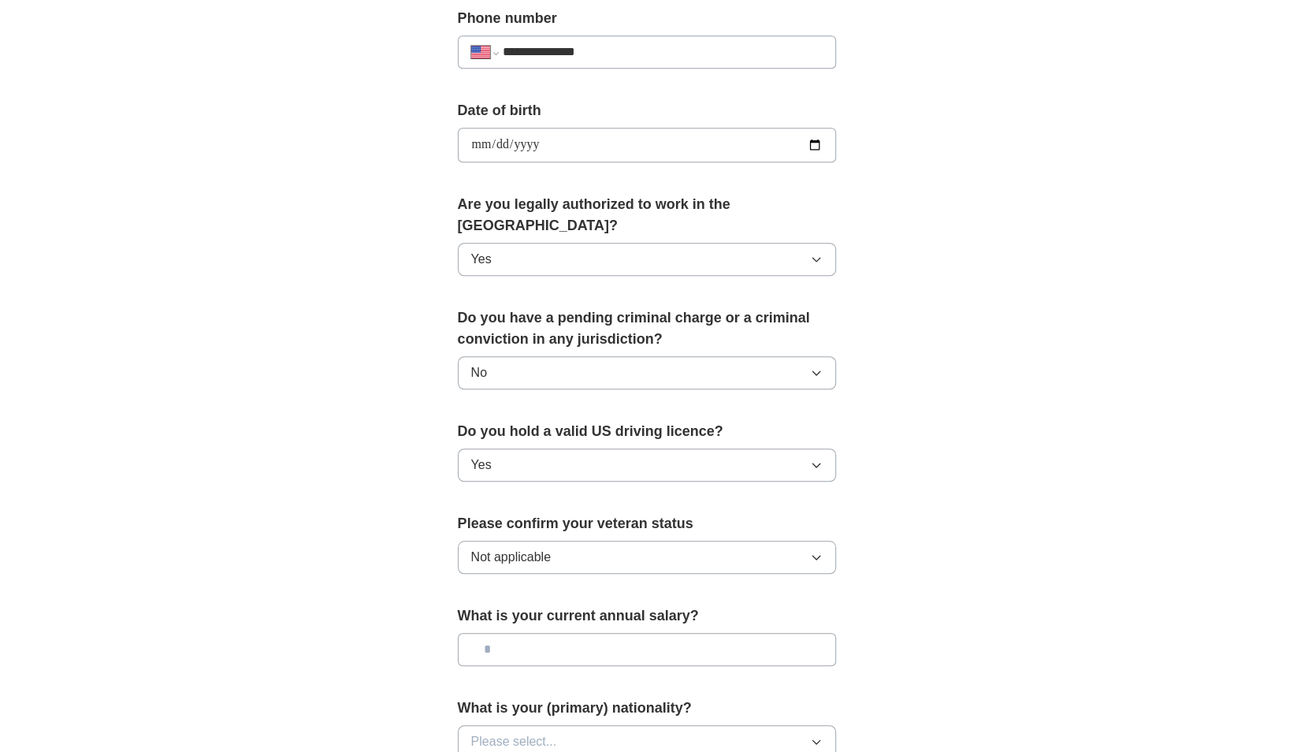
scroll to position [733, 0]
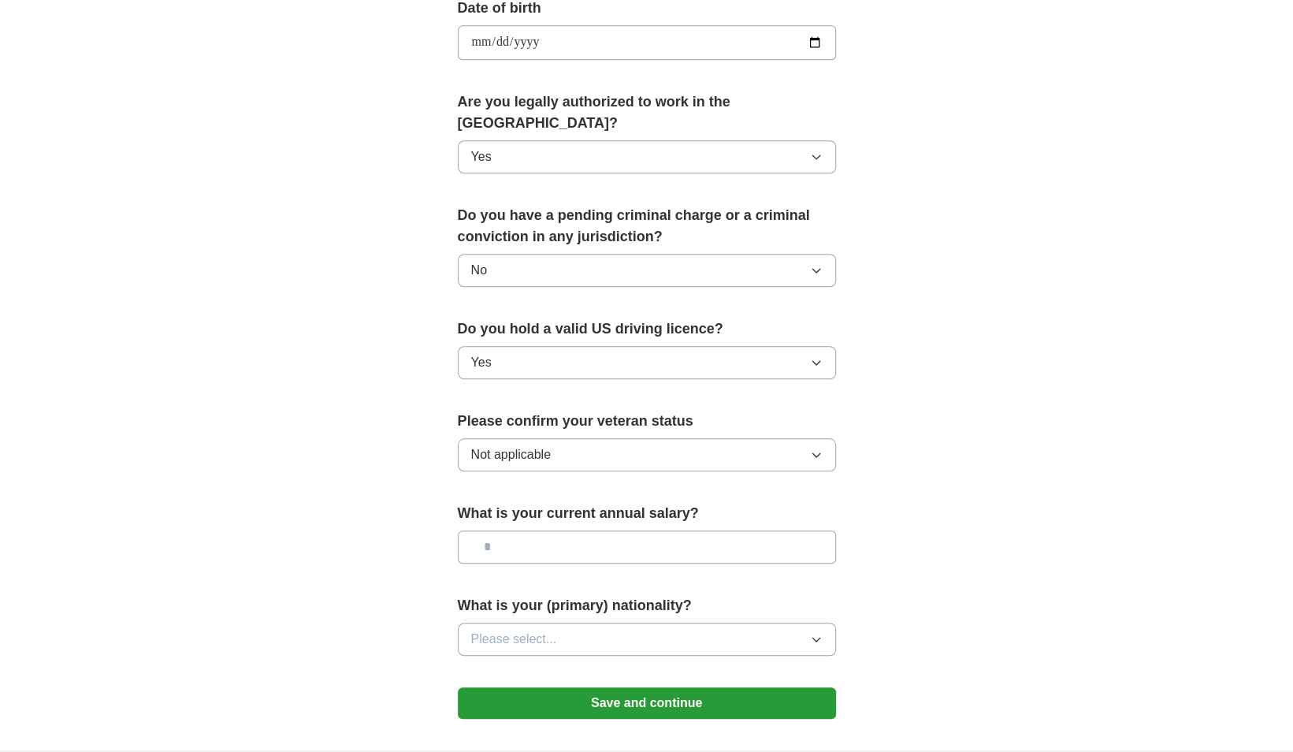
click at [567, 531] on input "text" at bounding box center [647, 546] width 378 height 33
type input "**"
click at [545, 630] on span "Please select..." at bounding box center [514, 639] width 86 height 19
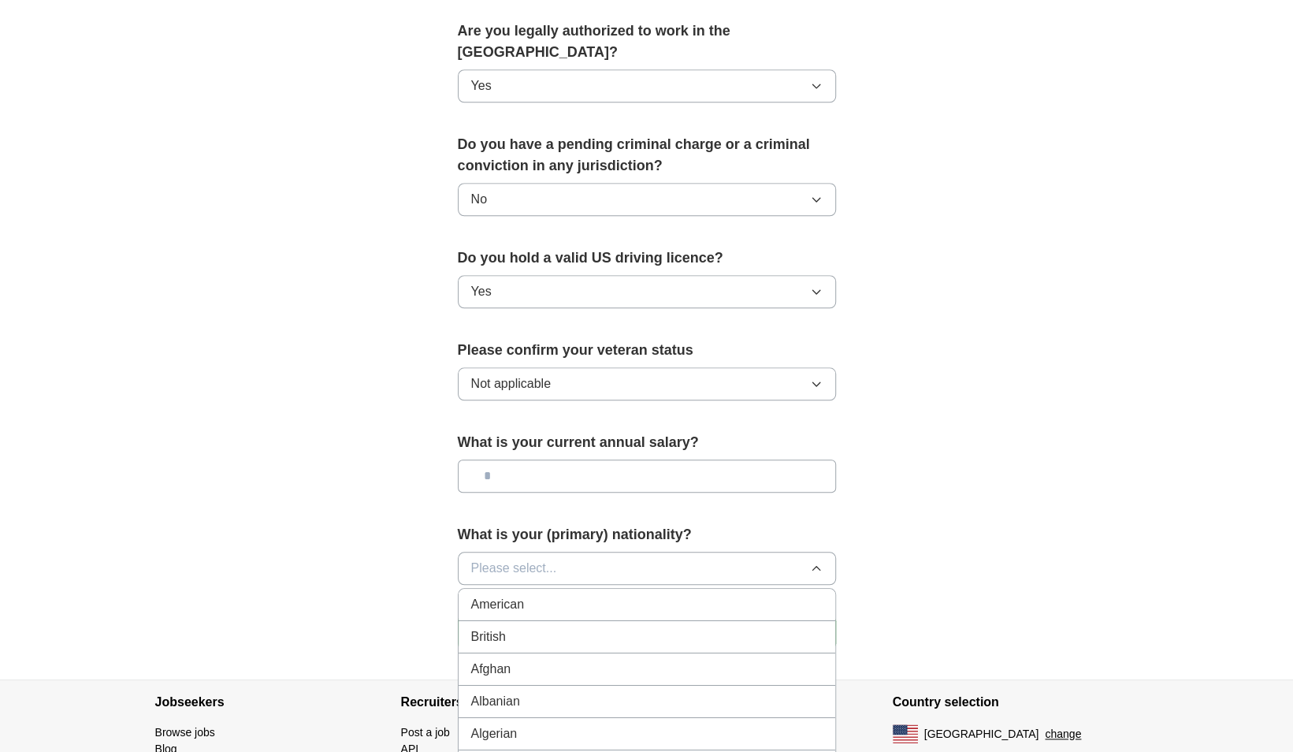
scroll to position [809, 0]
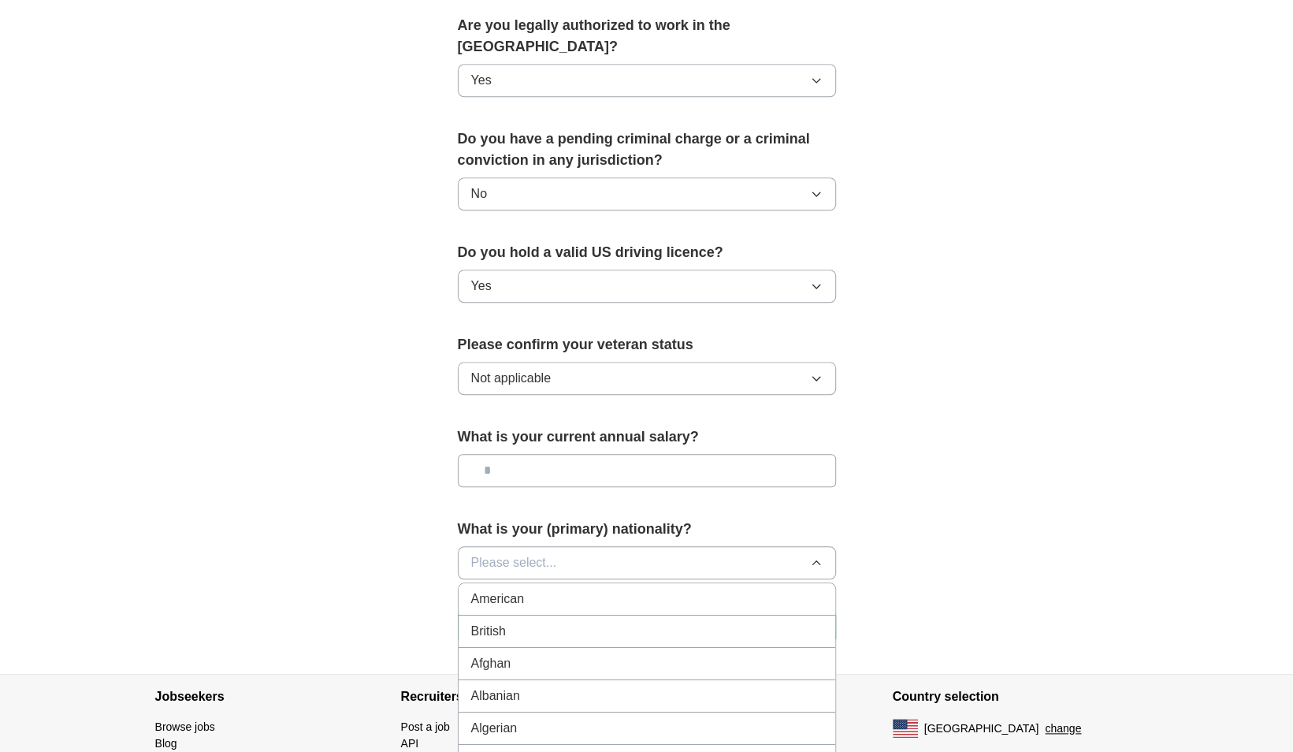
click at [531, 590] on div "American" at bounding box center [647, 599] width 352 height 19
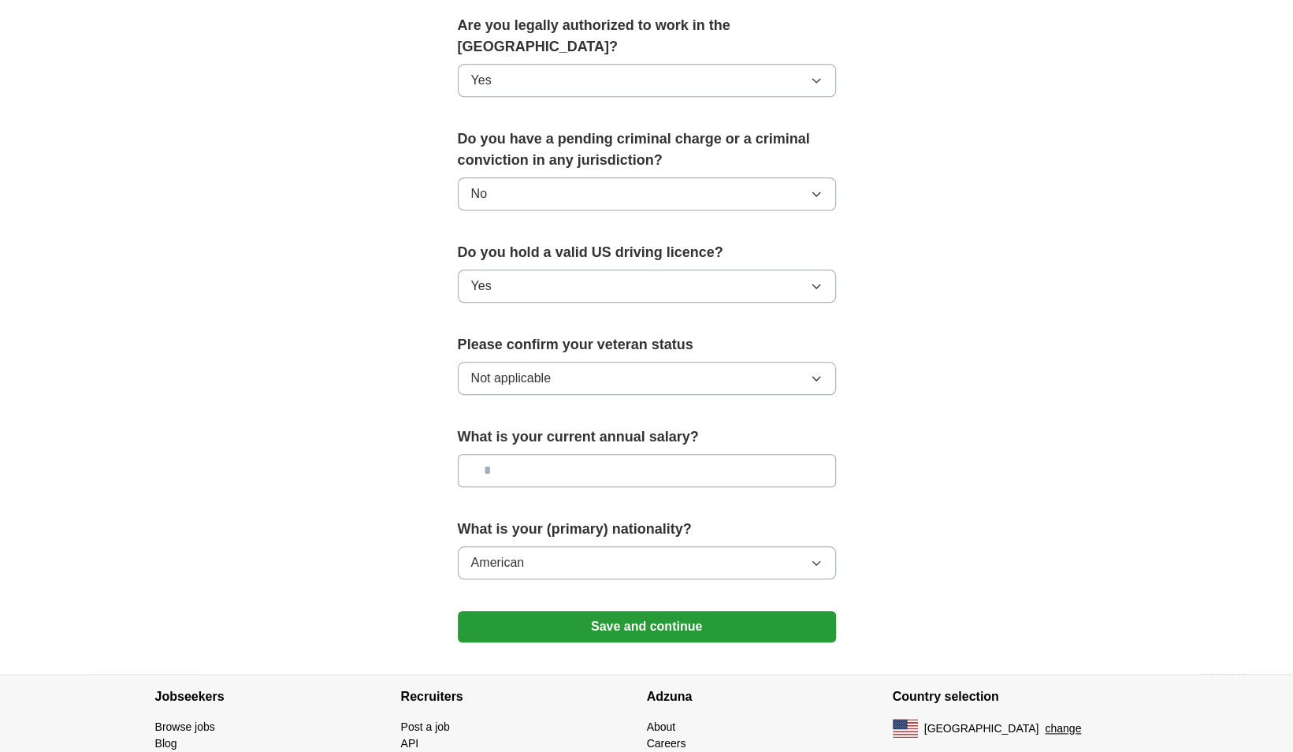
click at [582, 611] on button "Save and continue" at bounding box center [647, 627] width 378 height 32
